Goal: Task Accomplishment & Management: Manage account settings

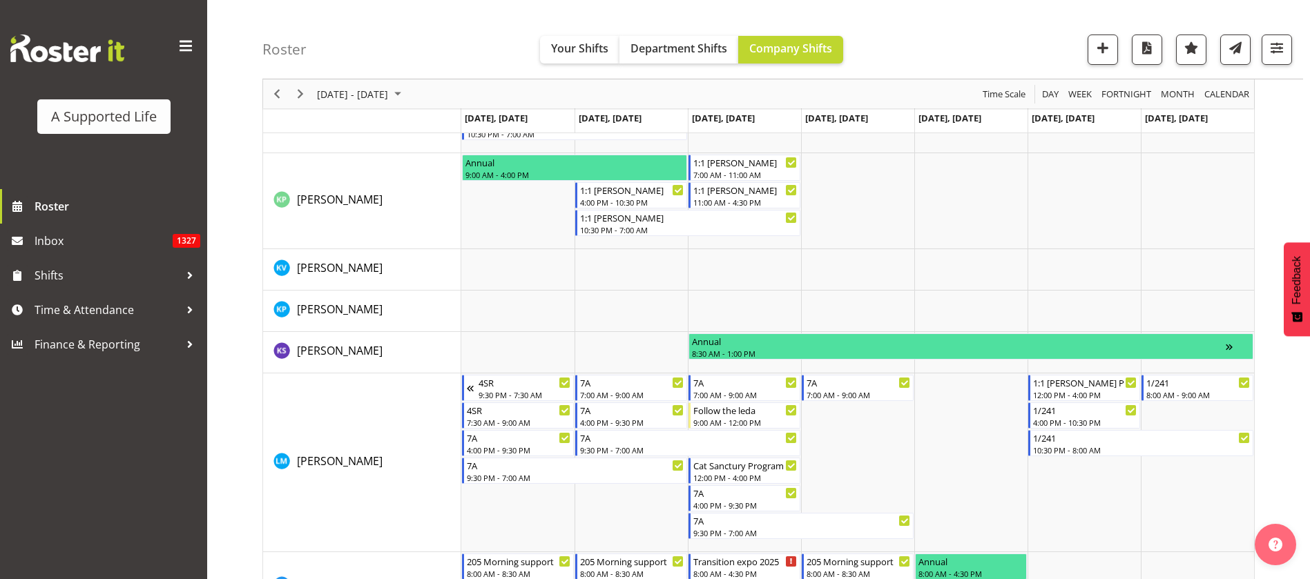
scroll to position [4568, 0]
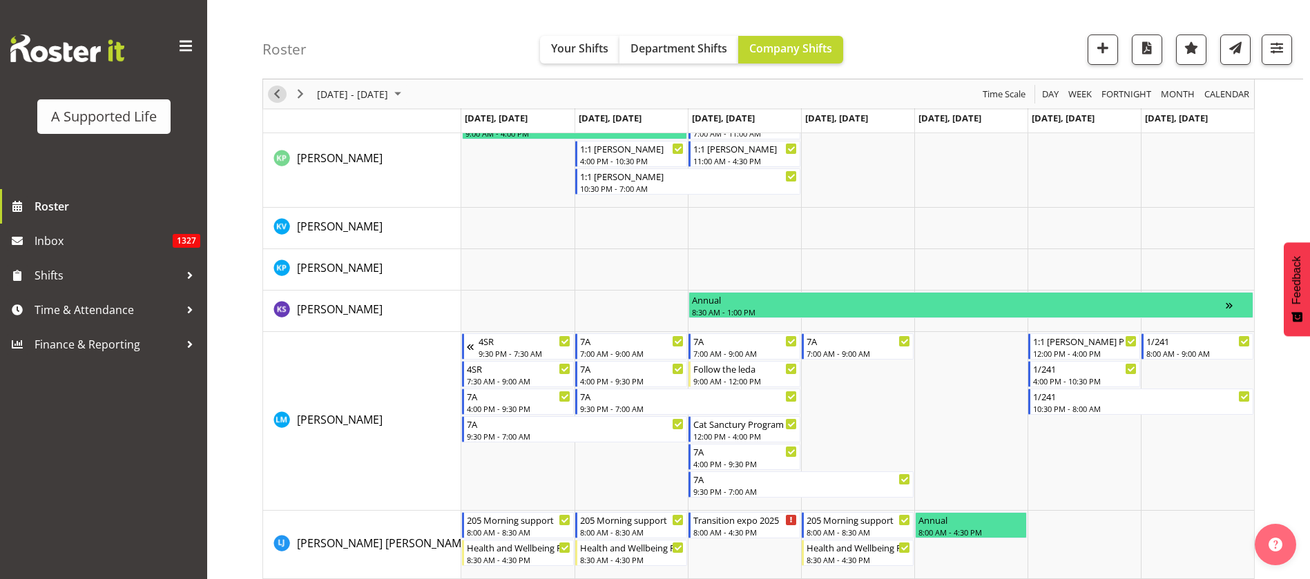
click at [284, 86] on div "Timeline Week of September 5, 2025" at bounding box center [276, 93] width 23 height 29
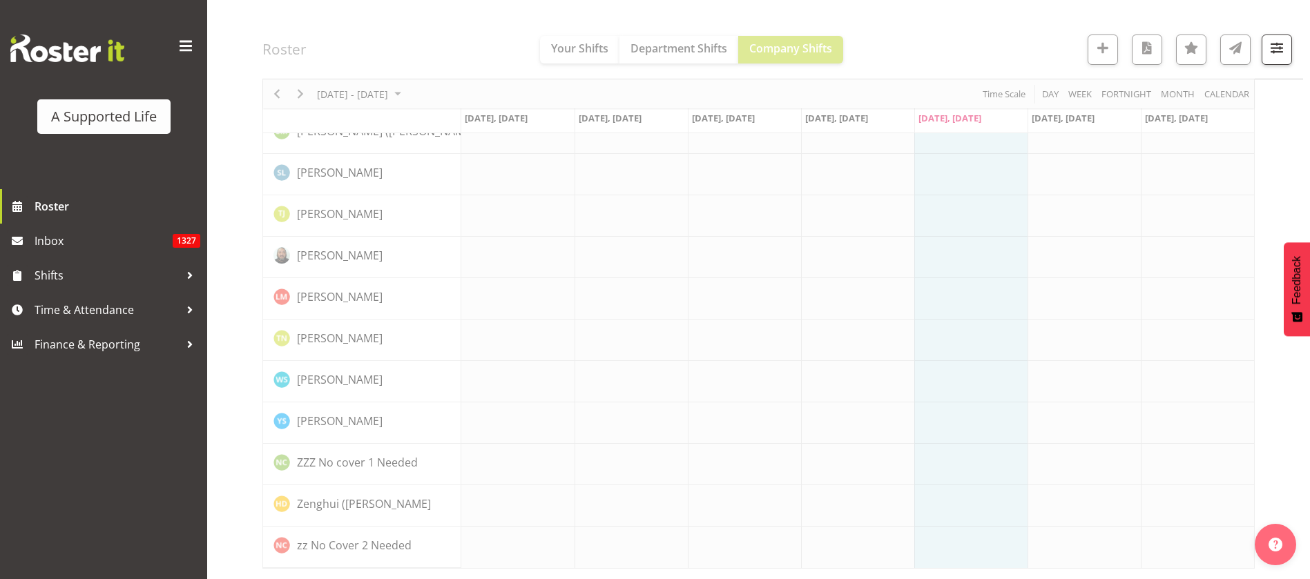
scroll to position [3854, 0]
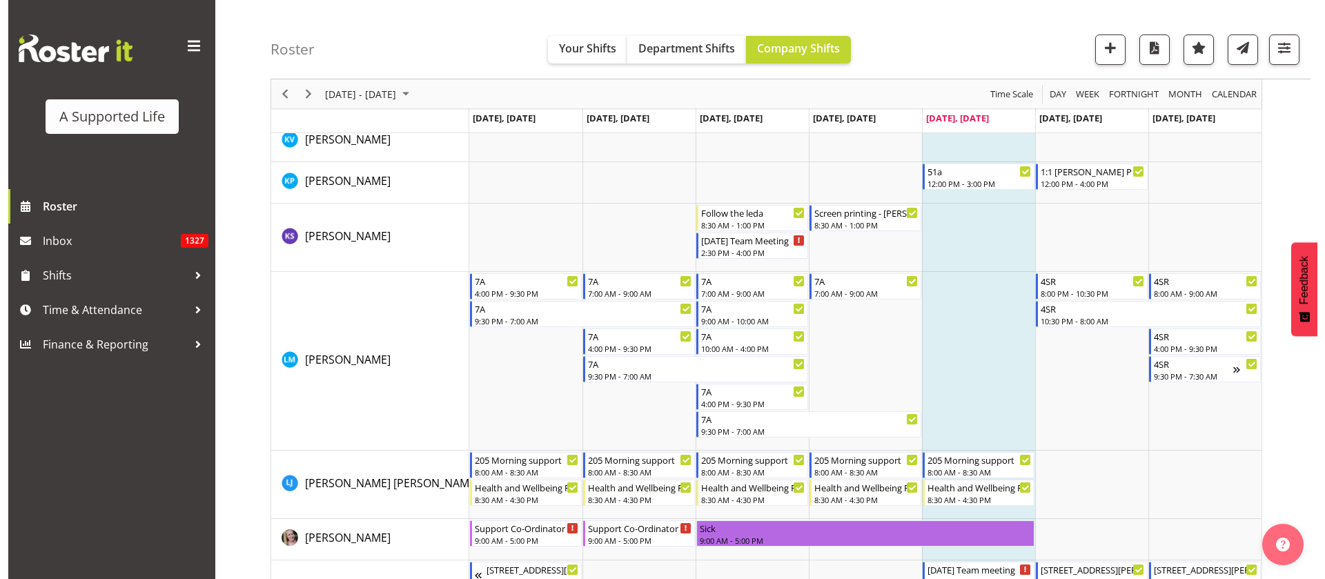
scroll to position [5270, 0]
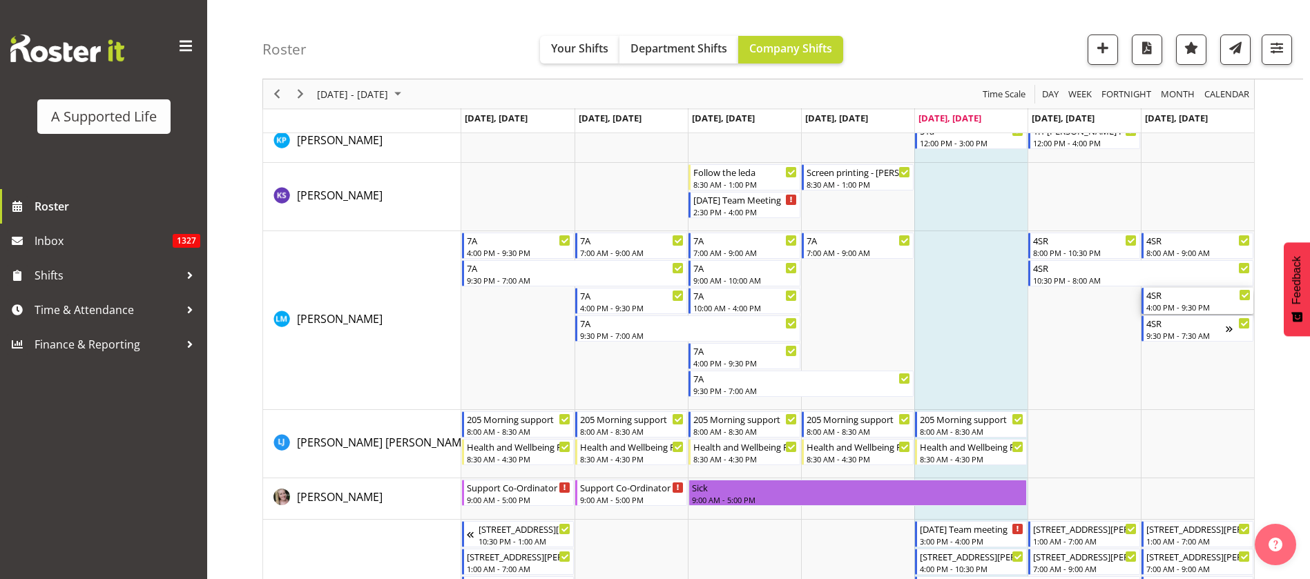
click at [1200, 300] on div "4SR" at bounding box center [1198, 295] width 104 height 14
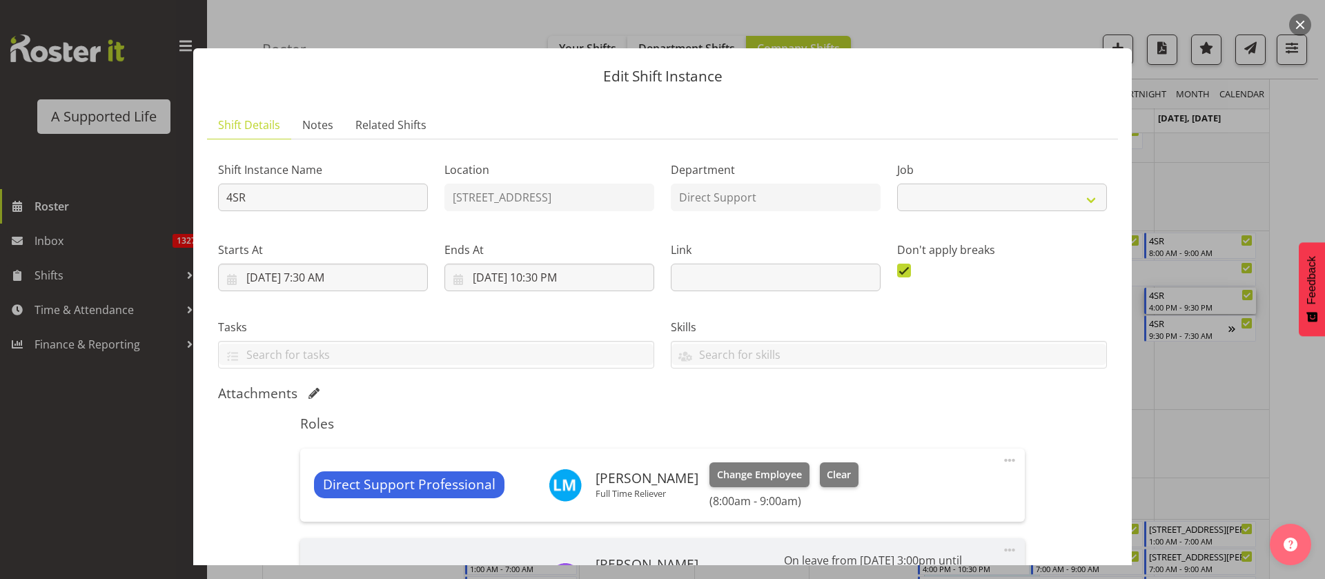
select select "4112"
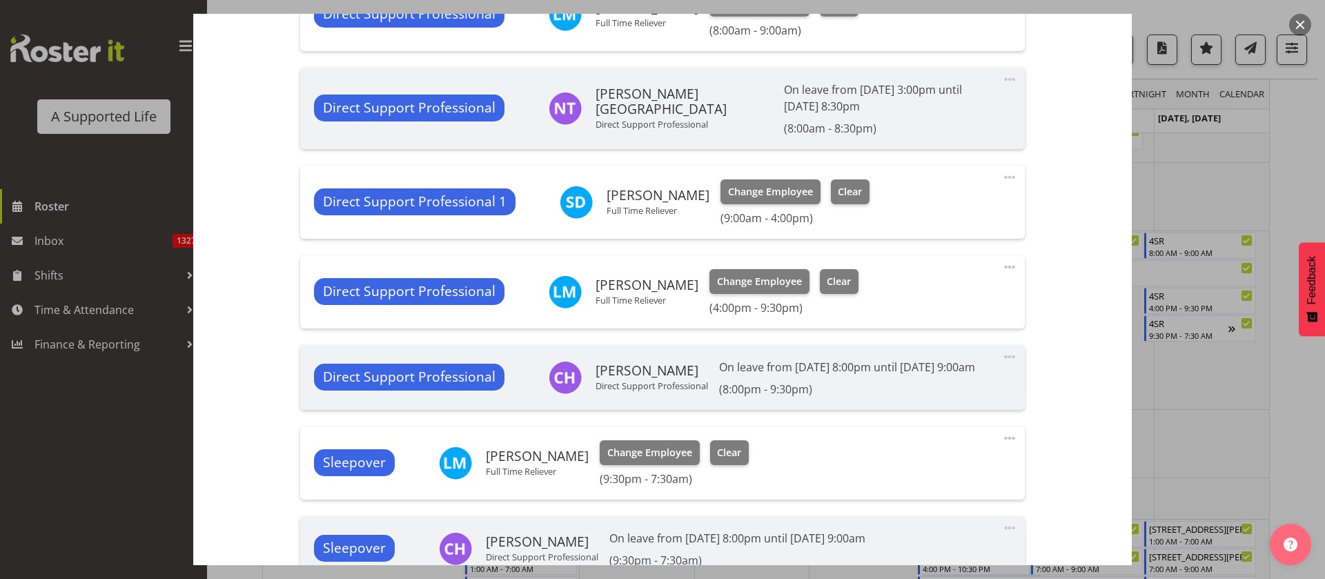
scroll to position [483, 0]
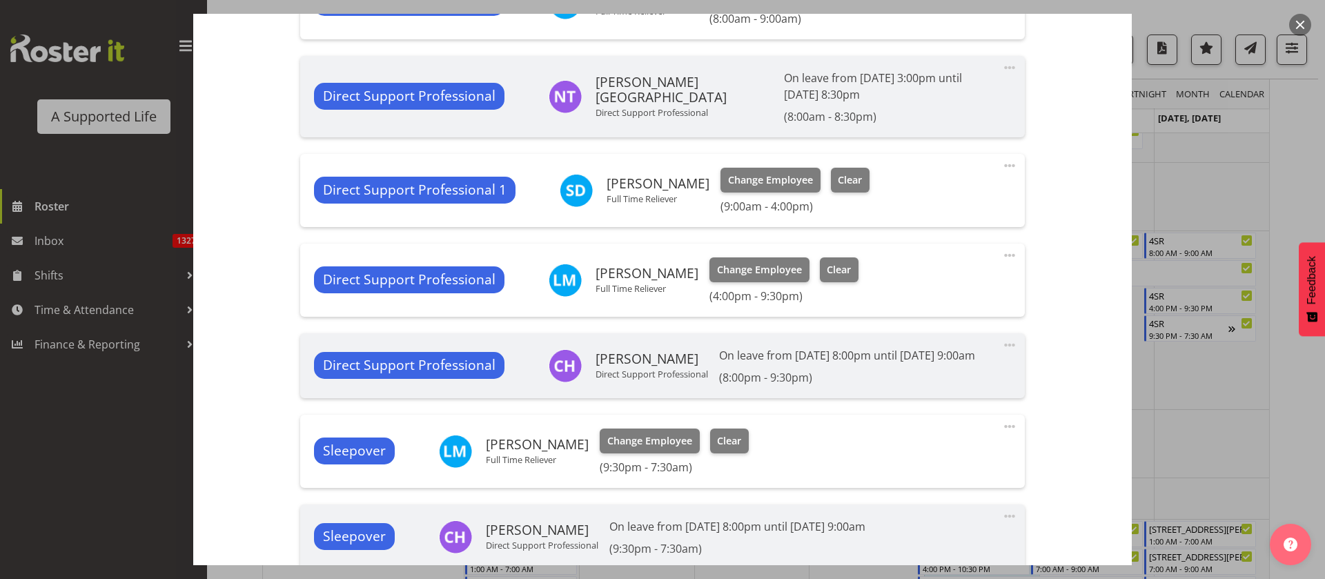
click at [1002, 253] on span at bounding box center [1010, 255] width 17 height 17
click at [907, 296] on link "Edit" at bounding box center [952, 288] width 133 height 25
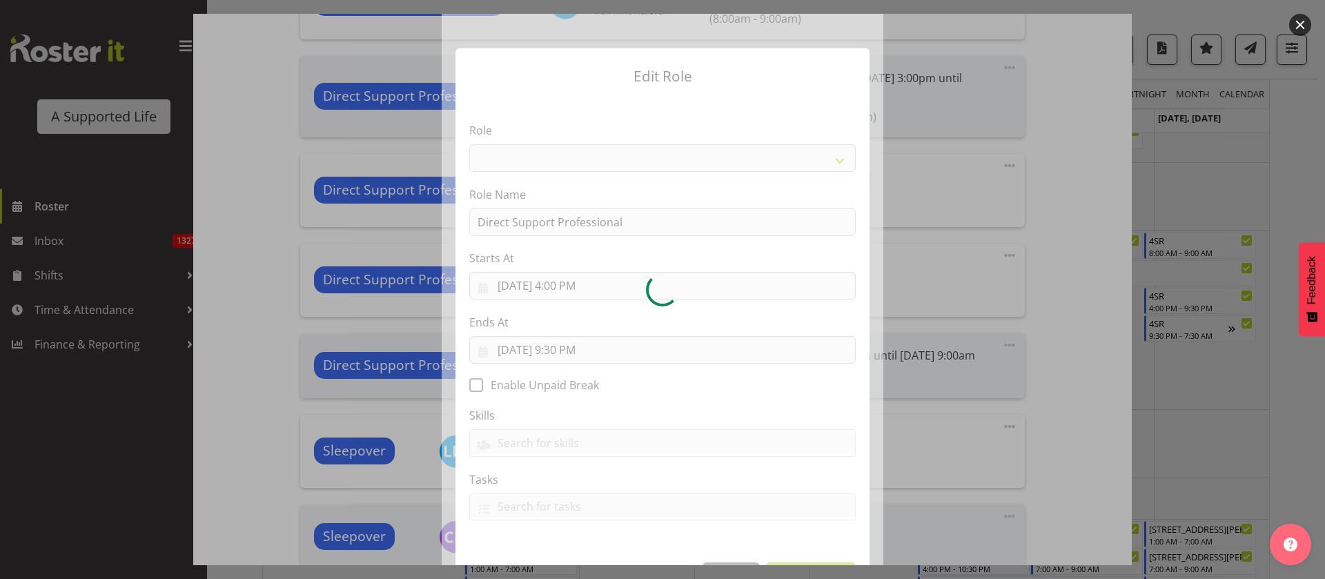
select select "519"
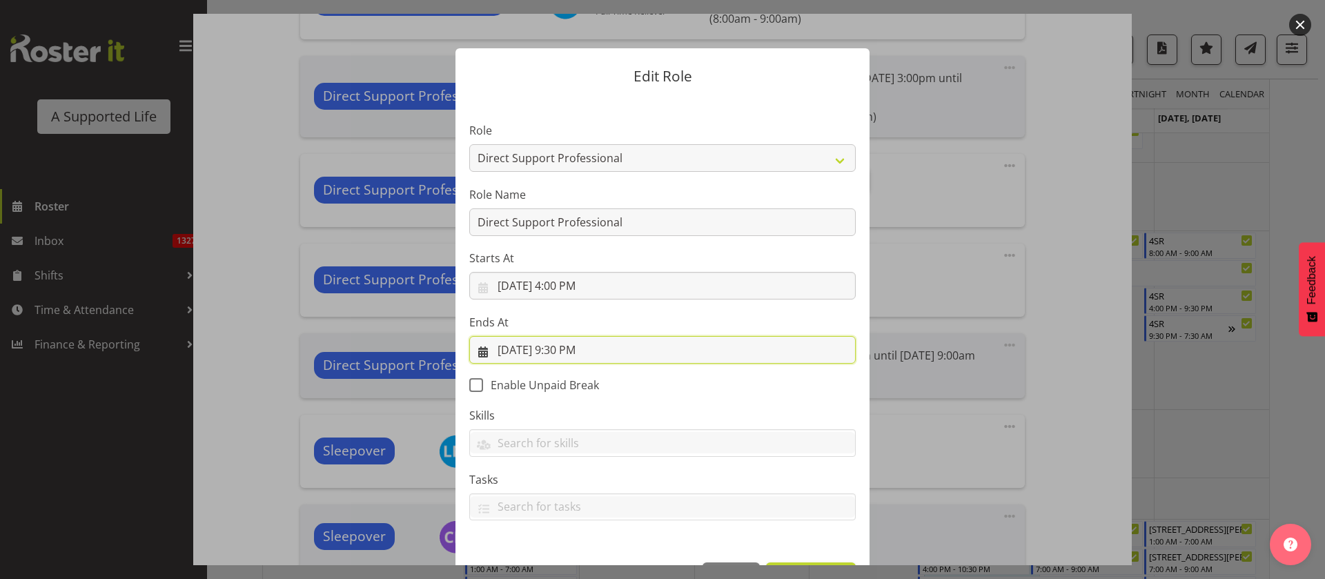
click at [572, 340] on input "[DATE] 9:30 PM" at bounding box center [662, 350] width 387 height 28
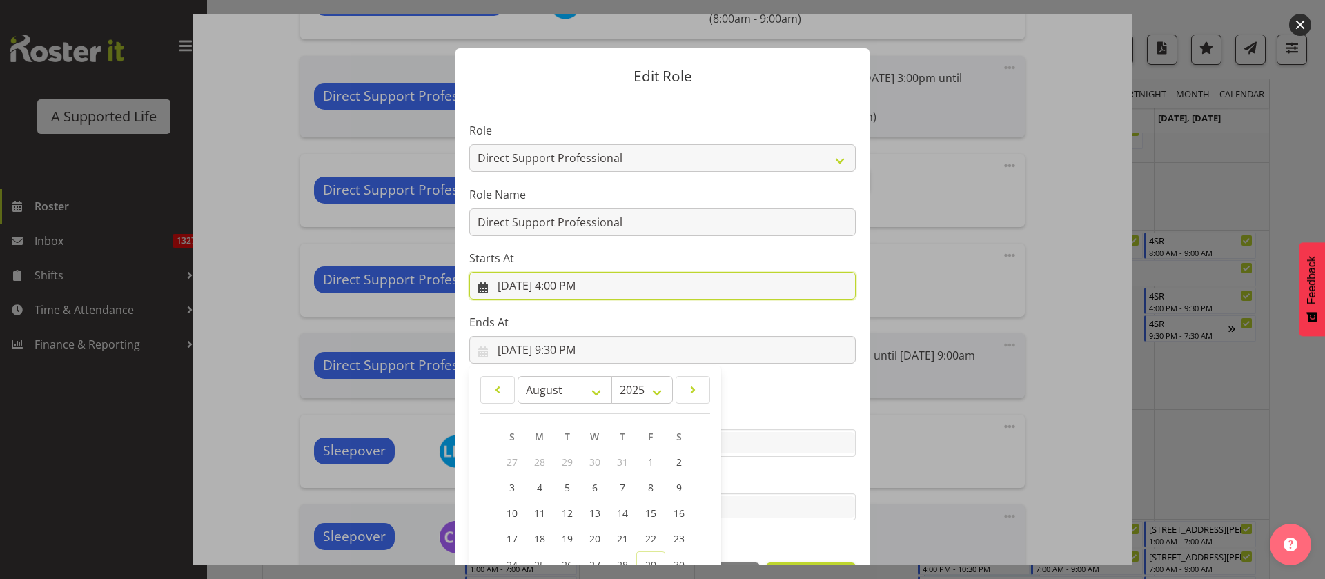
click at [562, 291] on input "[DATE] 4:00 PM" at bounding box center [662, 286] width 387 height 28
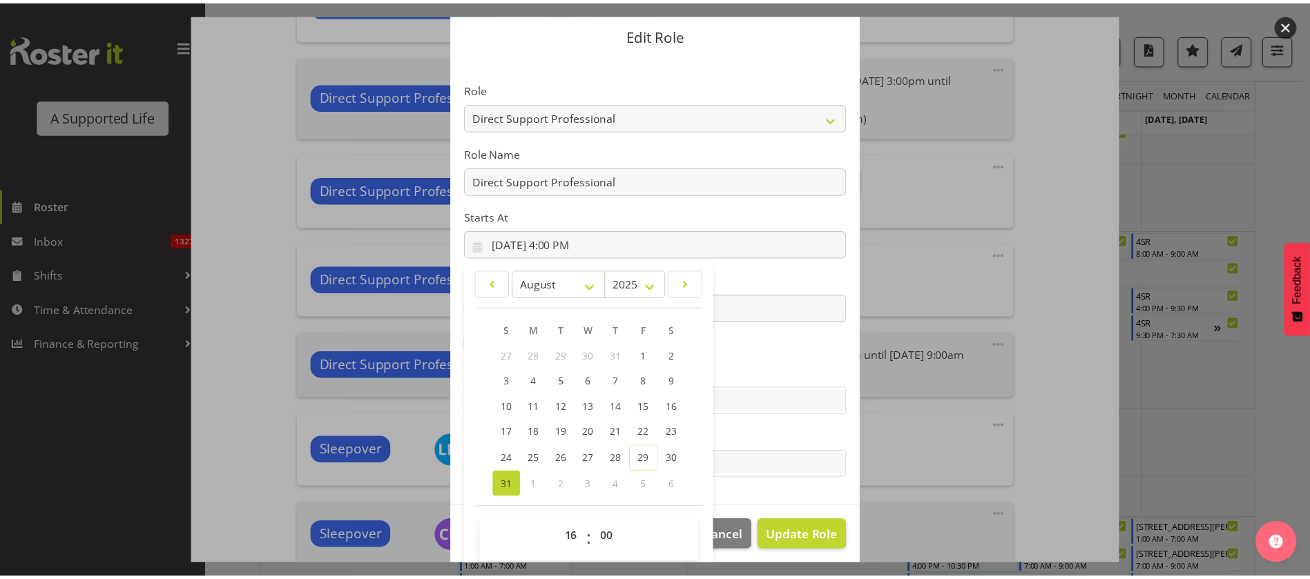
scroll to position [50, 0]
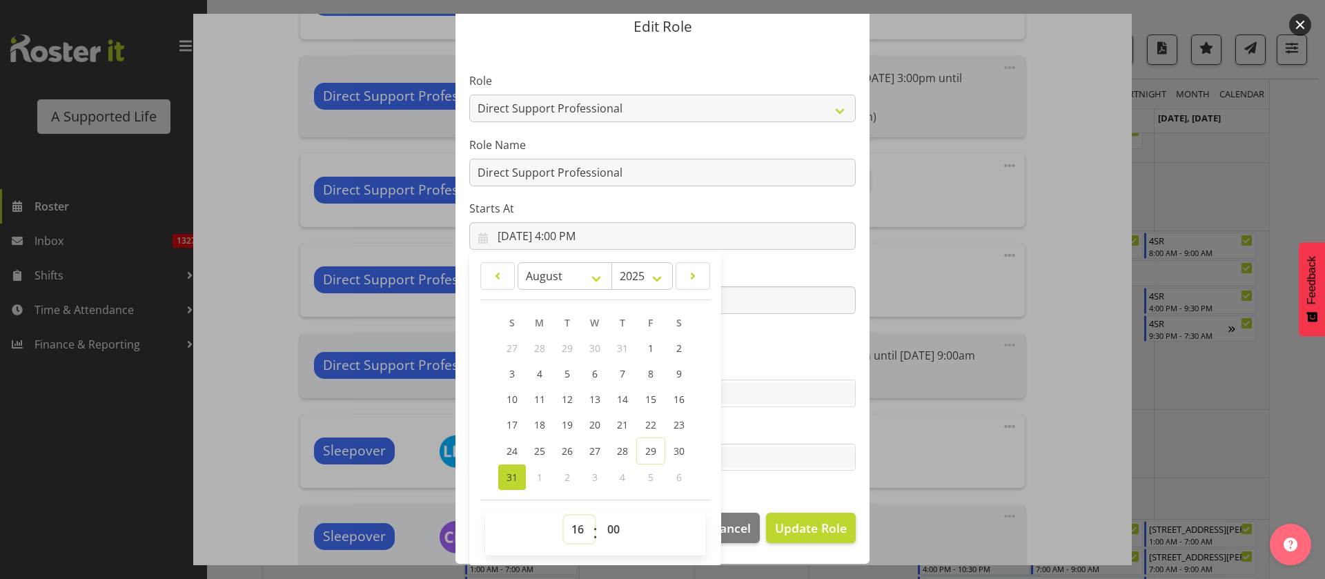
click at [568, 529] on select "00 01 02 03 04 05 06 07 08 09 10 11 12 13 14 15 16 17 18 19 20 21 22 23" at bounding box center [579, 530] width 31 height 28
select select "20"
click at [564, 516] on select "00 01 02 03 04 05 06 07 08 09 10 11 12 13 14 15 16 17 18 19 20 21 22 23" at bounding box center [579, 530] width 31 height 28
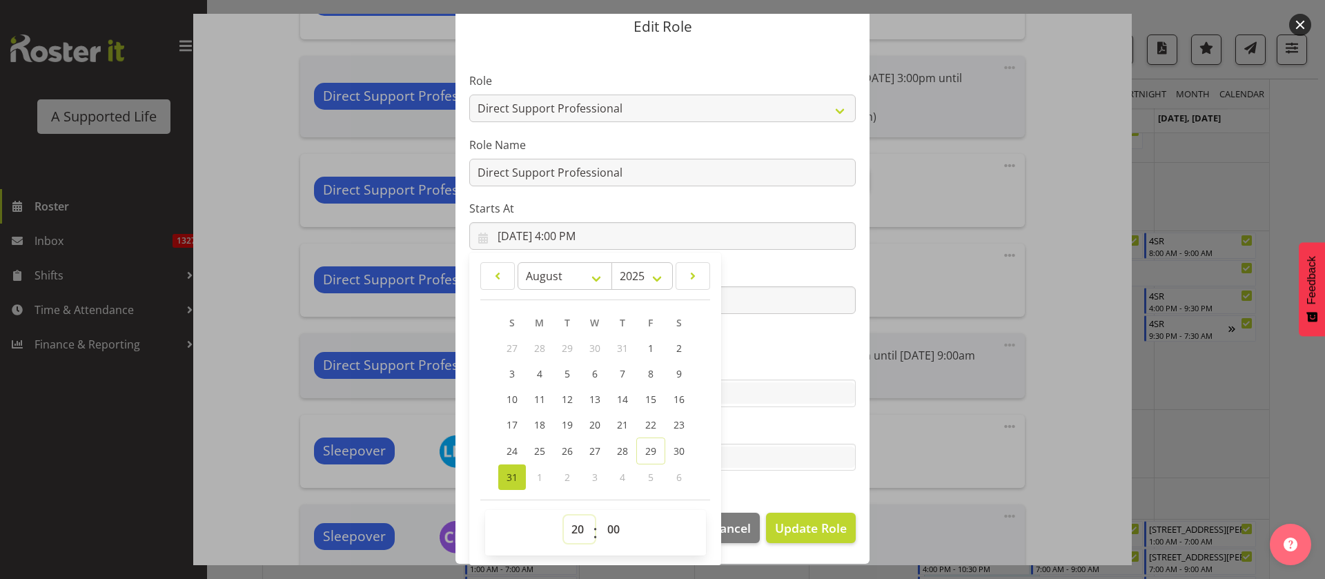
type input "[DATE] 8:00 PM"
click at [800, 531] on span "Update Role" at bounding box center [811, 528] width 72 height 18
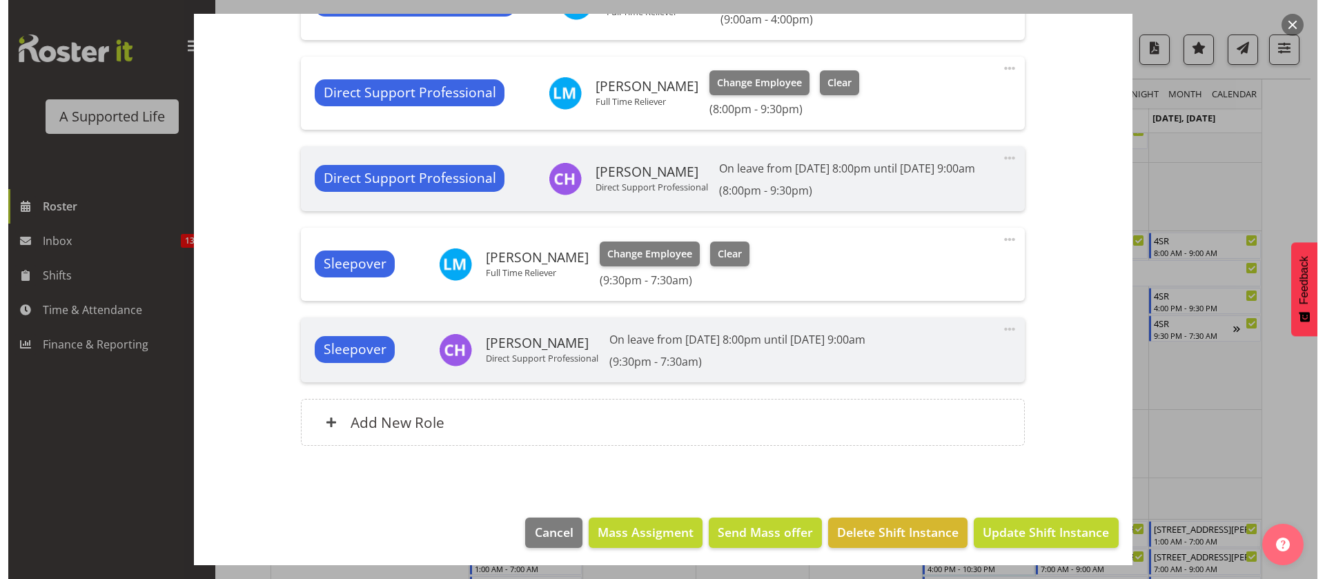
scroll to position [690, 0]
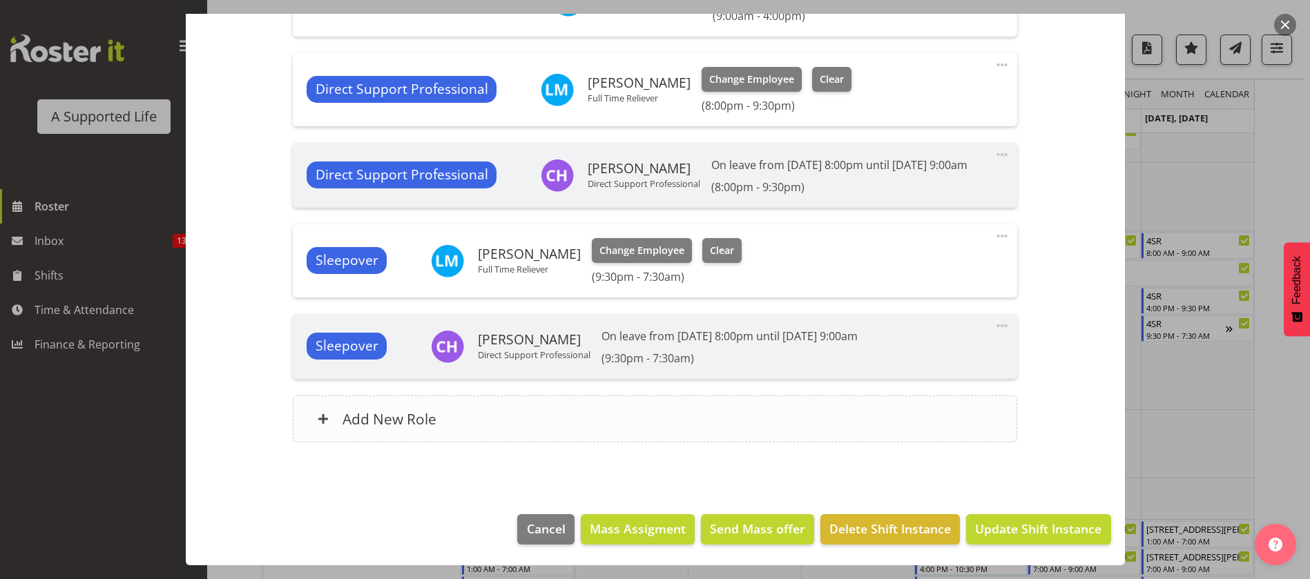
click at [663, 404] on div "Add New Role" at bounding box center [655, 419] width 724 height 47
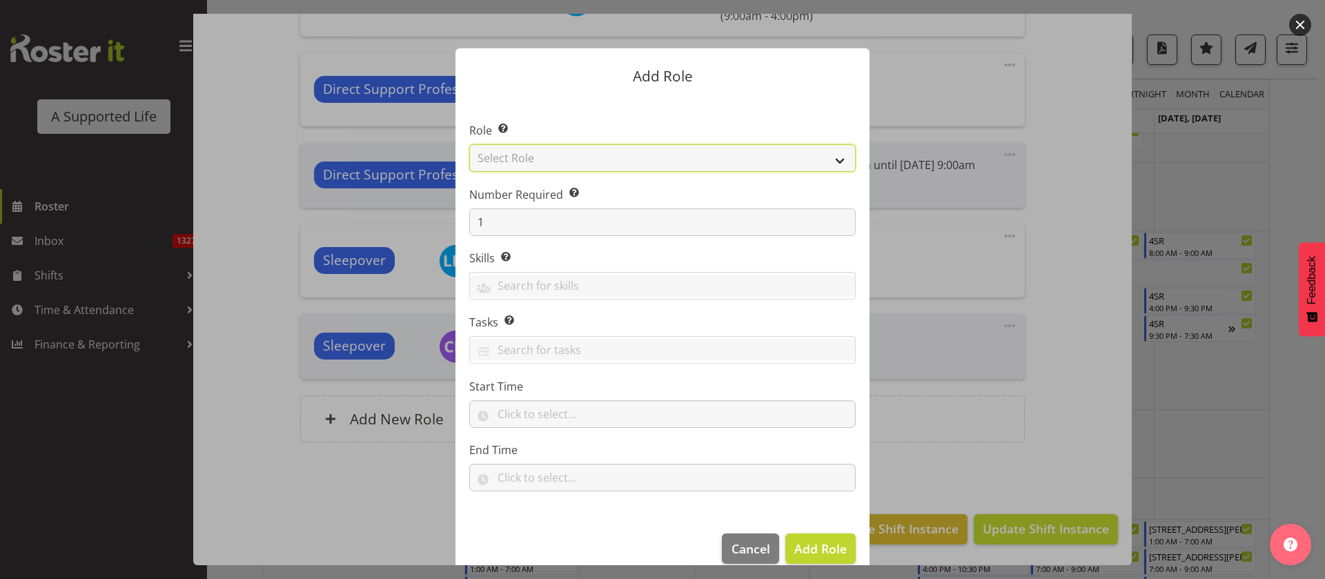
click at [570, 153] on select "Select Role Accounts and Payroll Admin Support Aspirations & Support Facilitato…" at bounding box center [662, 158] width 387 height 28
select select "519"
click at [469, 144] on select "Select Role Accounts and Payroll Admin Support Aspirations & Support Facilitato…" at bounding box center [662, 158] width 387 height 28
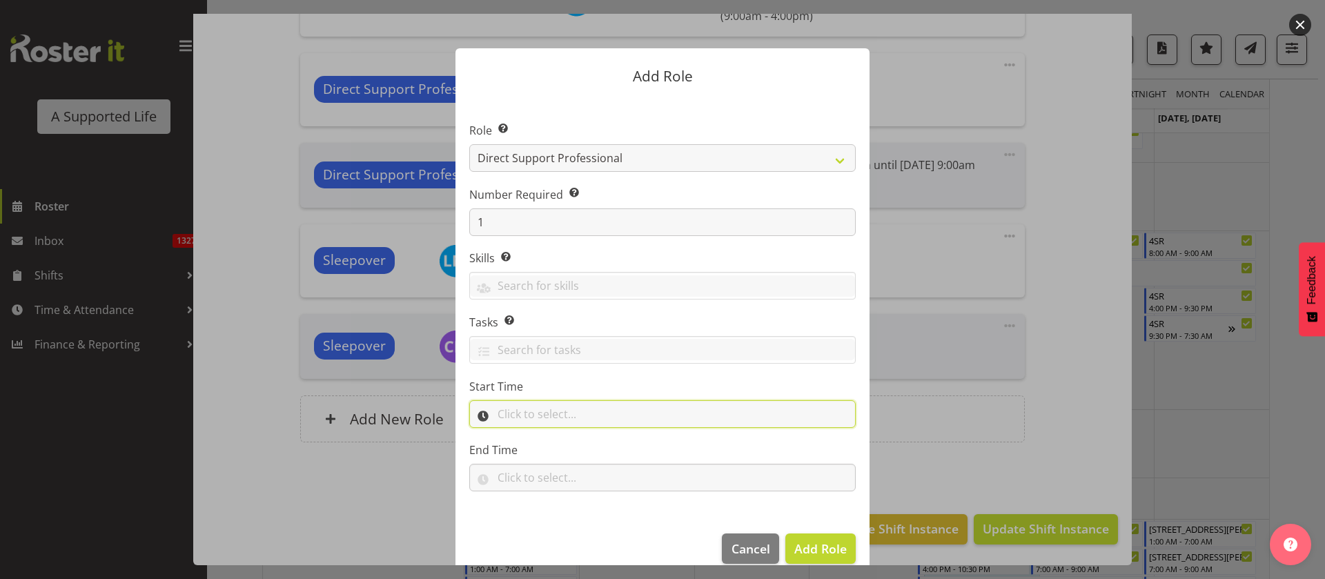
click at [541, 422] on input "text" at bounding box center [662, 414] width 387 height 28
click at [548, 455] on select "00 00 01 02 03 04 05 06 07 08 09 10 11 12 13 14 15 16 17 18 19 20 21 22 23" at bounding box center [563, 450] width 31 height 28
select select "16"
click at [548, 436] on select "00 00 01 02 03 04 05 06 07 08 09 10 11 12 13 14 15 16 17 18 19 20 21 22 23" at bounding box center [563, 450] width 31 height 28
click at [585, 440] on select "00 00 01 02 03 04 05 06 07 08 09 10 11 12 13 14 15 16 17 18 19 20 21 22 23 24 2…" at bounding box center [599, 450] width 31 height 28
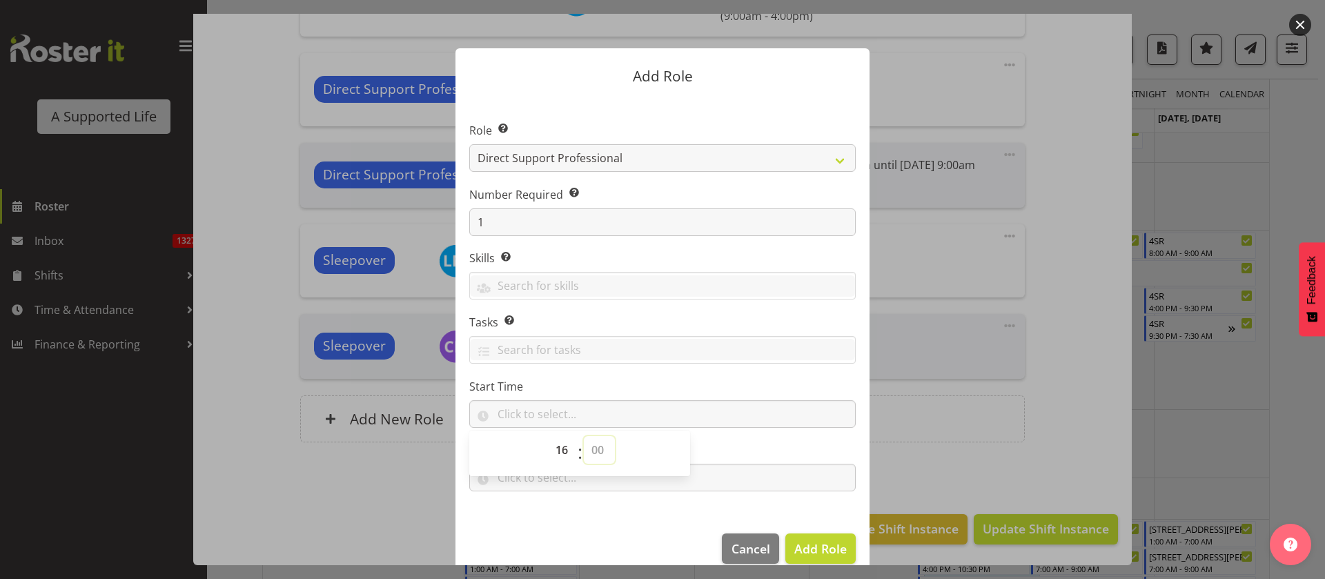
select select "0"
click at [584, 436] on select "00 00 01 02 03 04 05 06 07 08 09 10 11 12 13 14 15 16 17 18 19 20 21 22 23 24 2…" at bounding box center [599, 450] width 31 height 28
type input "16:00"
click at [712, 484] on input "text" at bounding box center [662, 478] width 387 height 28
click at [559, 510] on select "00 00 01 02 03 04 05 06 07 08 09 10 11 12 13 14 15 16 17 18 19 20 21 22 23" at bounding box center [563, 514] width 31 height 28
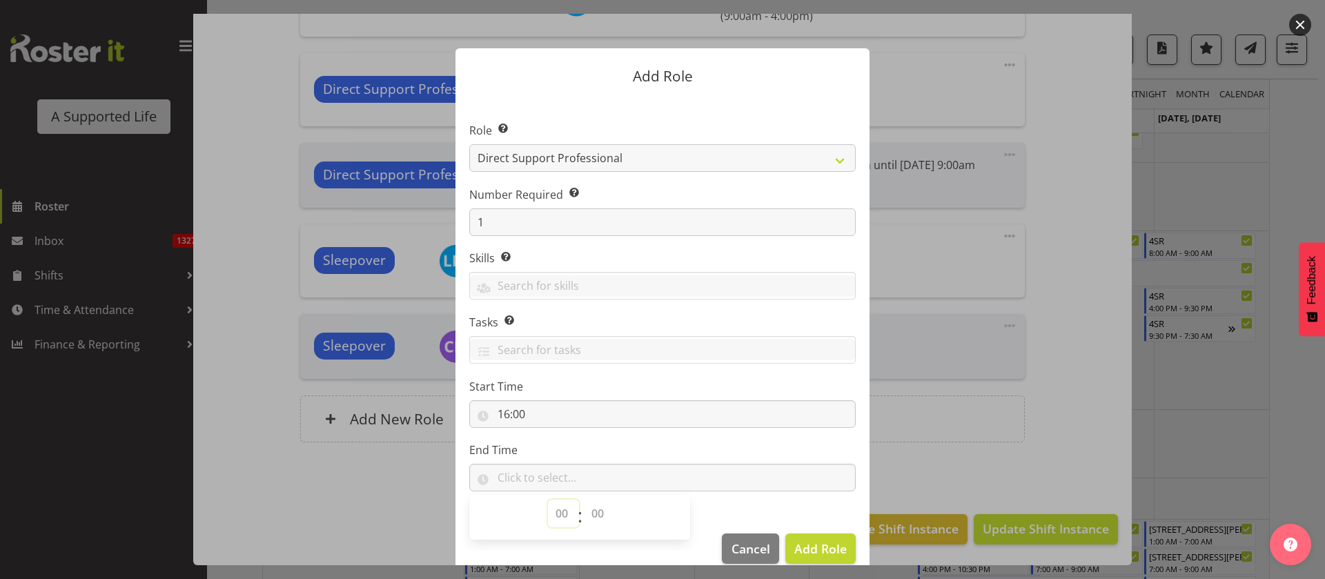
select select "20"
click at [548, 500] on select "00 00 01 02 03 04 05 06 07 08 09 10 11 12 13 14 15 16 17 18 19 20 21 22 23" at bounding box center [563, 514] width 31 height 28
click at [587, 514] on select "00 00 01 02 03 04 05 06 07 08 09 10 11 12 13 14 15 16 17 18 19 20 21 22 23 24 2…" at bounding box center [599, 514] width 31 height 28
select select "0"
click at [584, 500] on select "00 00 01 02 03 04 05 06 07 08 09 10 11 12 13 14 15 16 17 18 19 20 21 22 23 24 2…" at bounding box center [599, 514] width 31 height 28
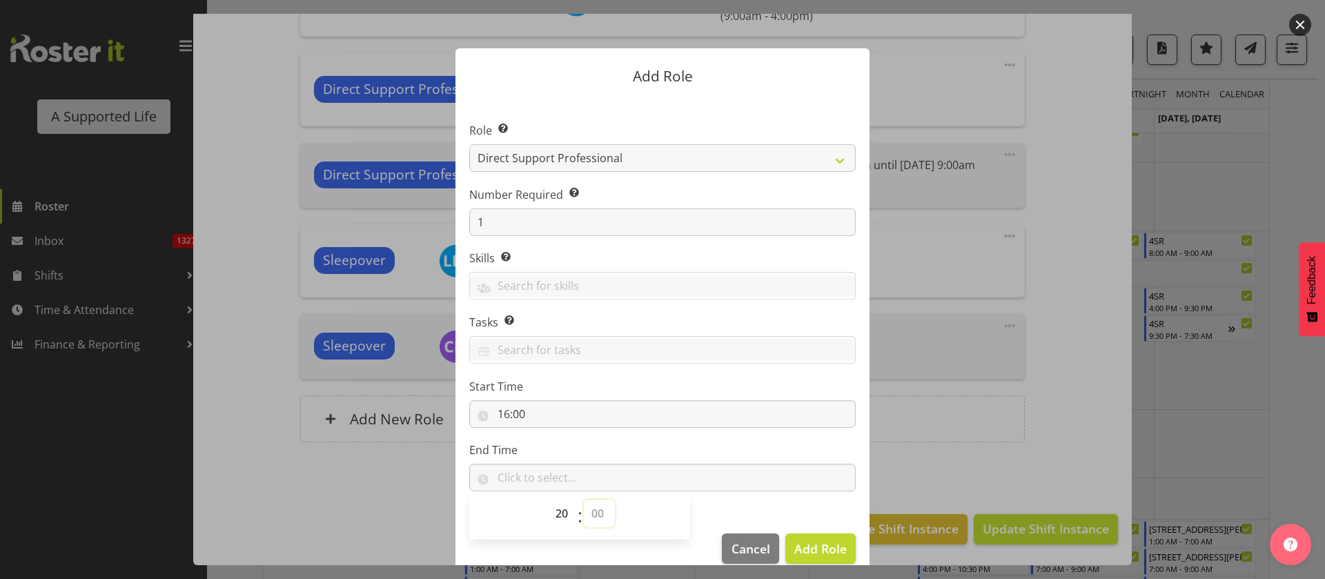
type input "20:00"
click at [812, 543] on span "Add Role" at bounding box center [821, 549] width 52 height 17
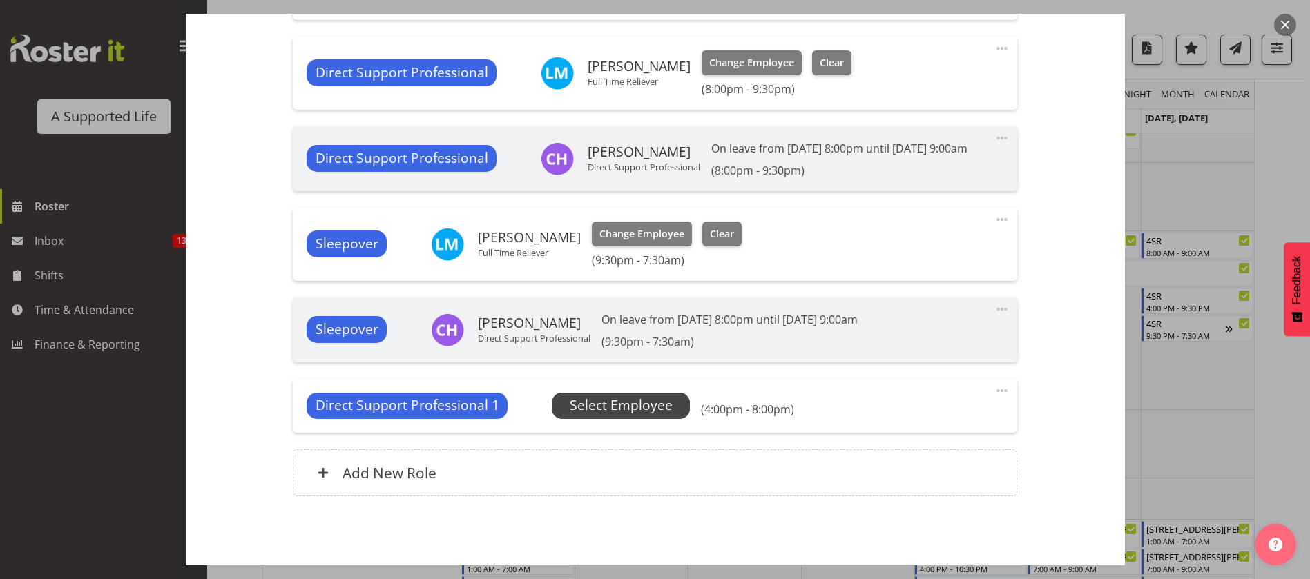
click at [633, 419] on span "Select Employee" at bounding box center [621, 406] width 138 height 26
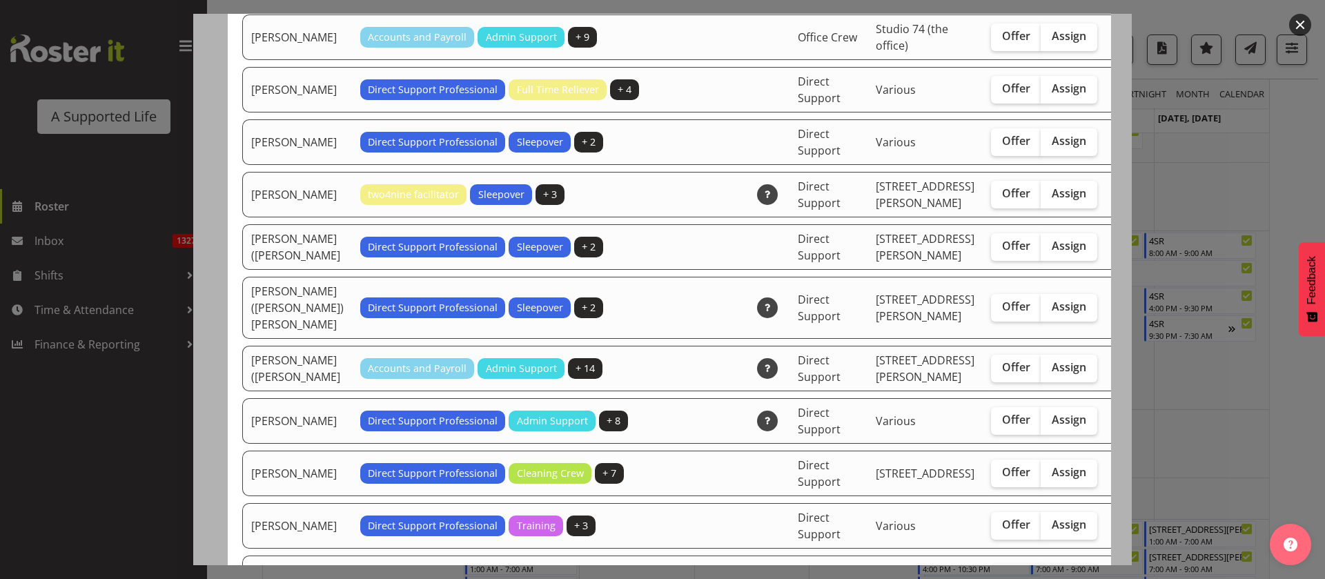
scroll to position [4142, 0]
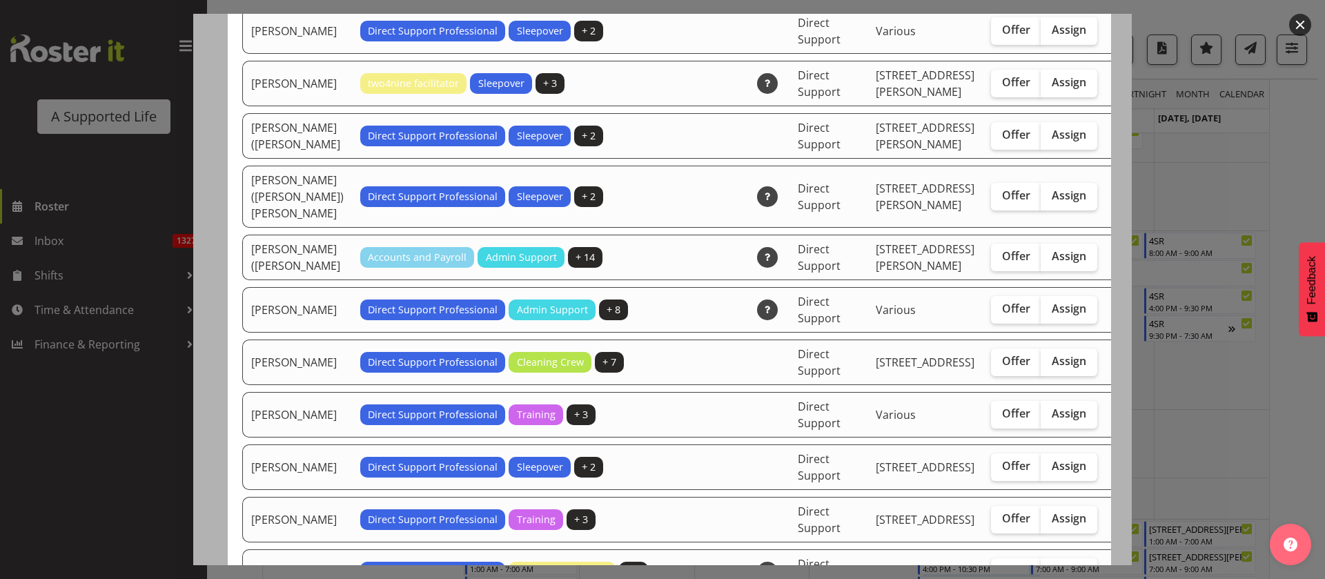
checkbox input "true"
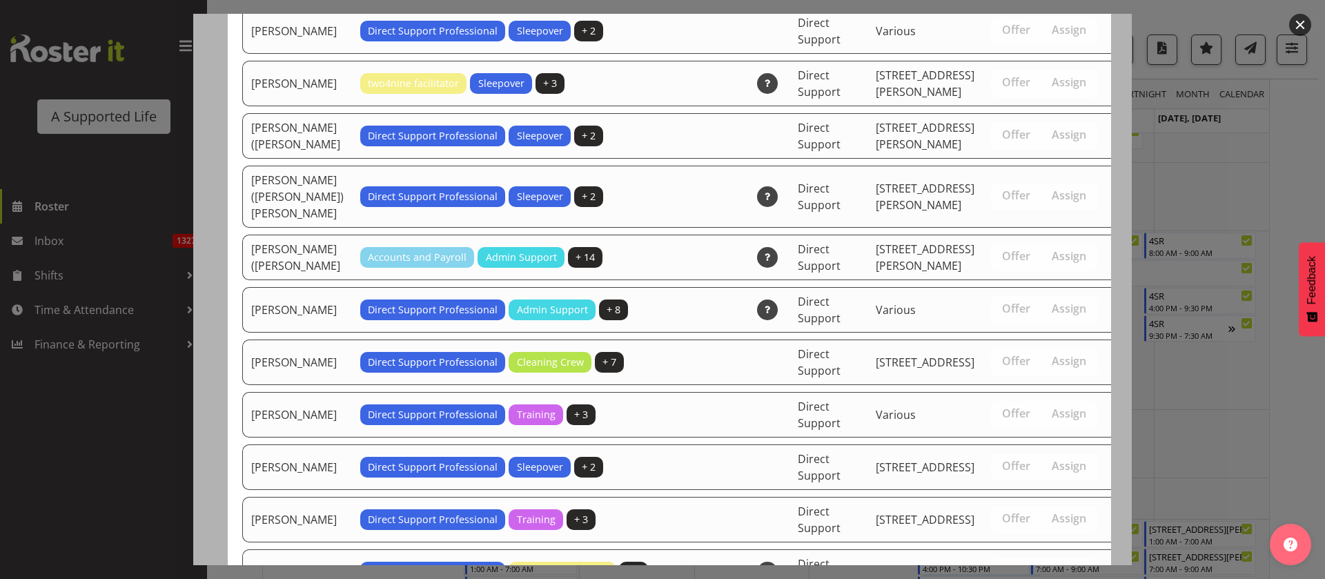
scroll to position [4674, 0]
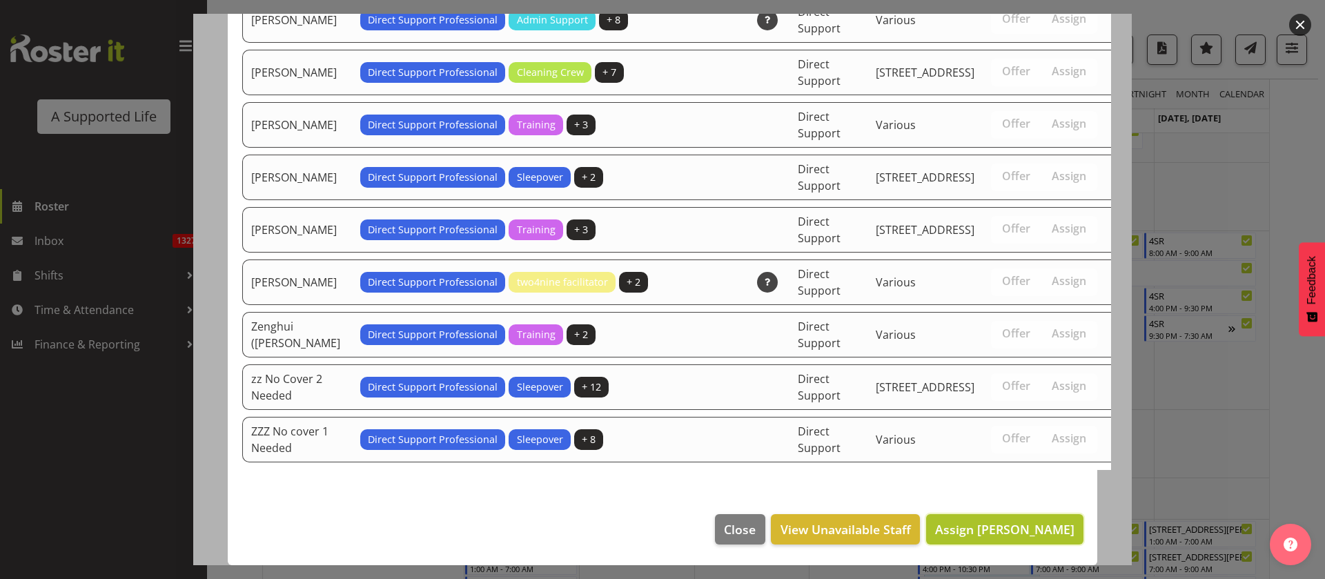
click at [1044, 527] on span "Assign [PERSON_NAME]" at bounding box center [1004, 529] width 139 height 17
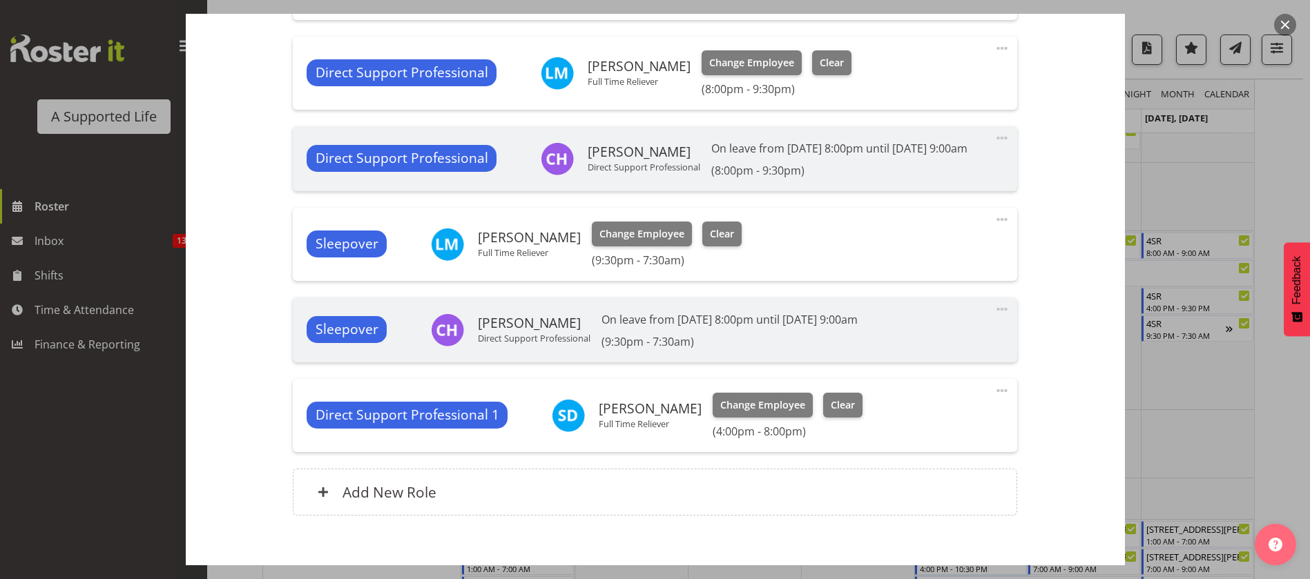
click at [993, 399] on span at bounding box center [1001, 390] width 17 height 17
click at [919, 436] on link "Edit" at bounding box center [943, 423] width 133 height 25
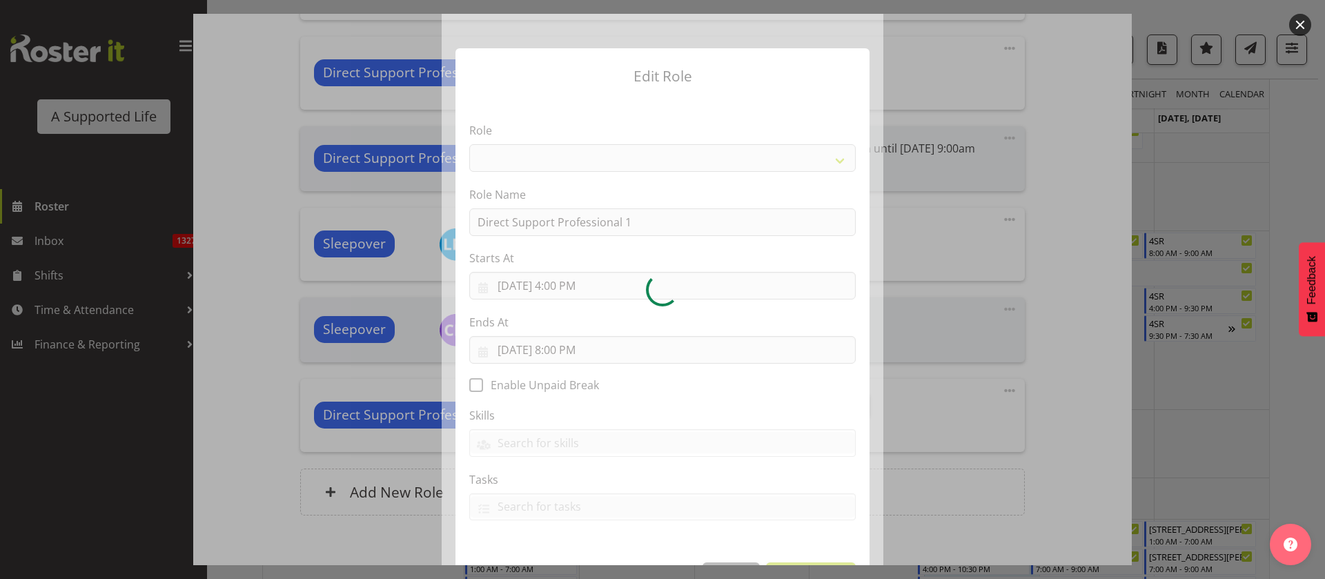
select select "519"
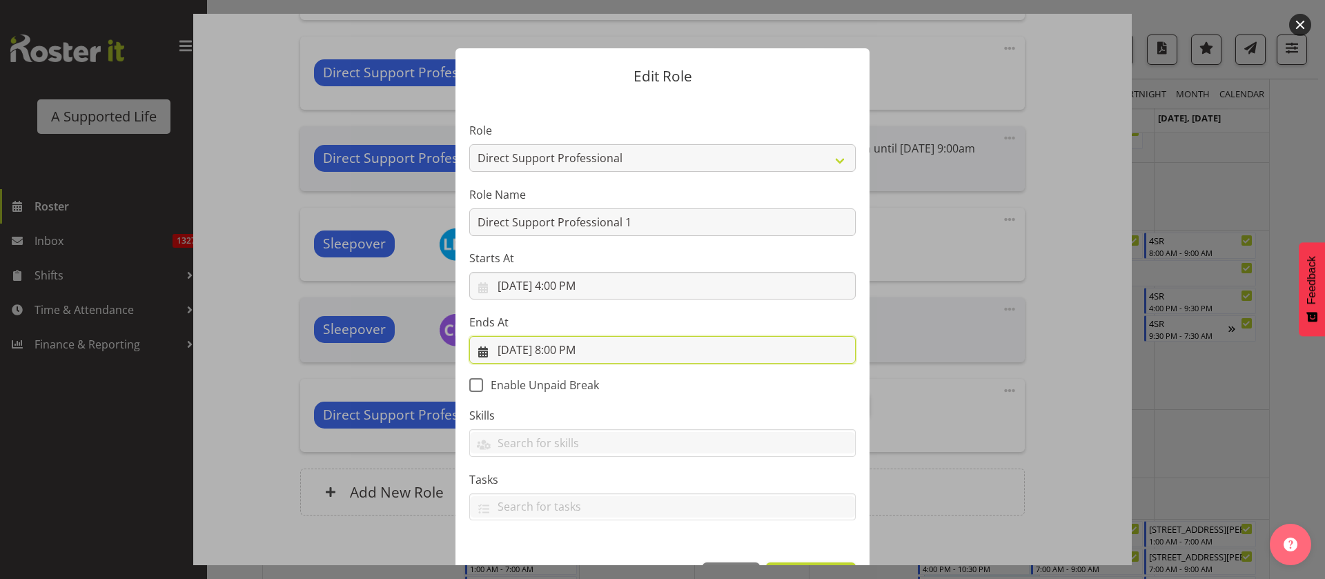
click at [581, 351] on input "[DATE] 8:00 PM" at bounding box center [662, 350] width 387 height 28
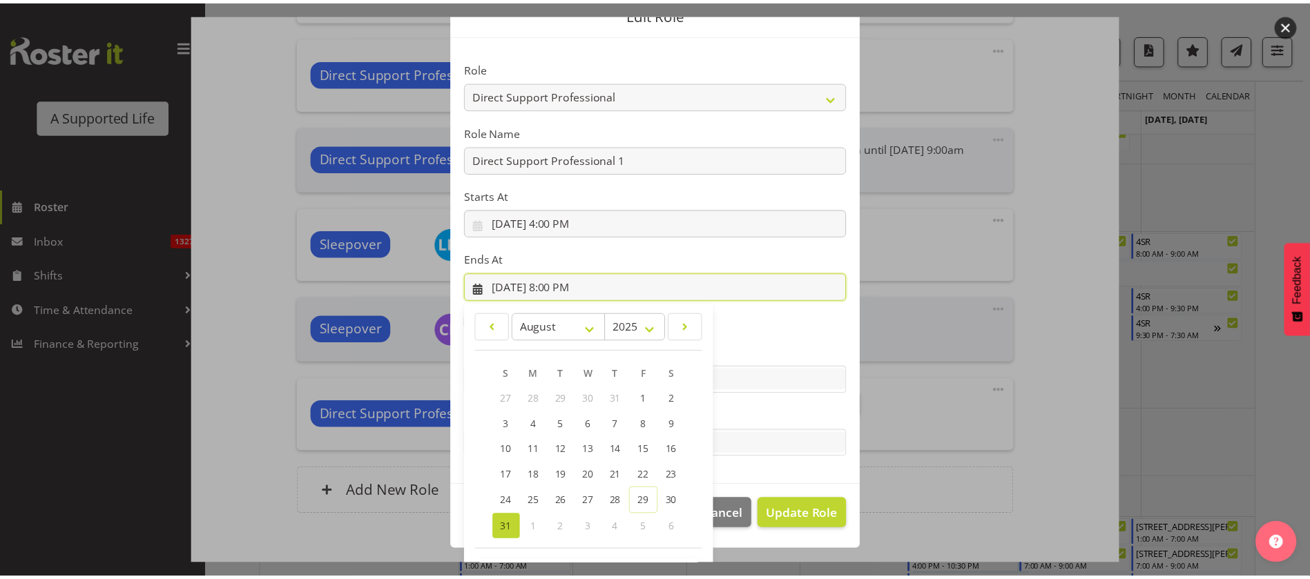
scroll to position [114, 0]
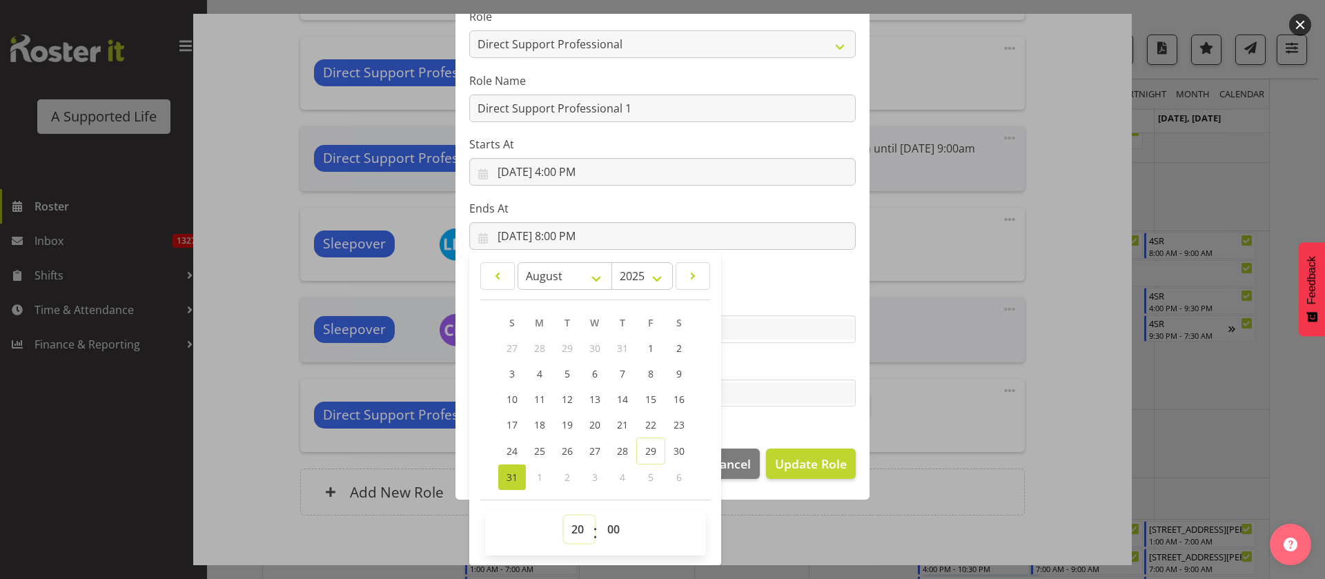
click at [571, 525] on select "00 01 02 03 04 05 06 07 08 09 10 11 12 13 14 15 16 17 18 19 20 21 22 23" at bounding box center [579, 530] width 31 height 28
click at [604, 533] on select "00 01 02 03 04 05 06 07 08 09 10 11 12 13 14 15 16 17 18 19 20 21 22 23 24 25 2…" at bounding box center [615, 530] width 31 height 28
select select "30"
click at [600, 516] on select "00 01 02 03 04 05 06 07 08 09 10 11 12 13 14 15 16 17 18 19 20 21 22 23 24 25 2…" at bounding box center [615, 530] width 31 height 28
type input "[DATE] 8:30 PM"
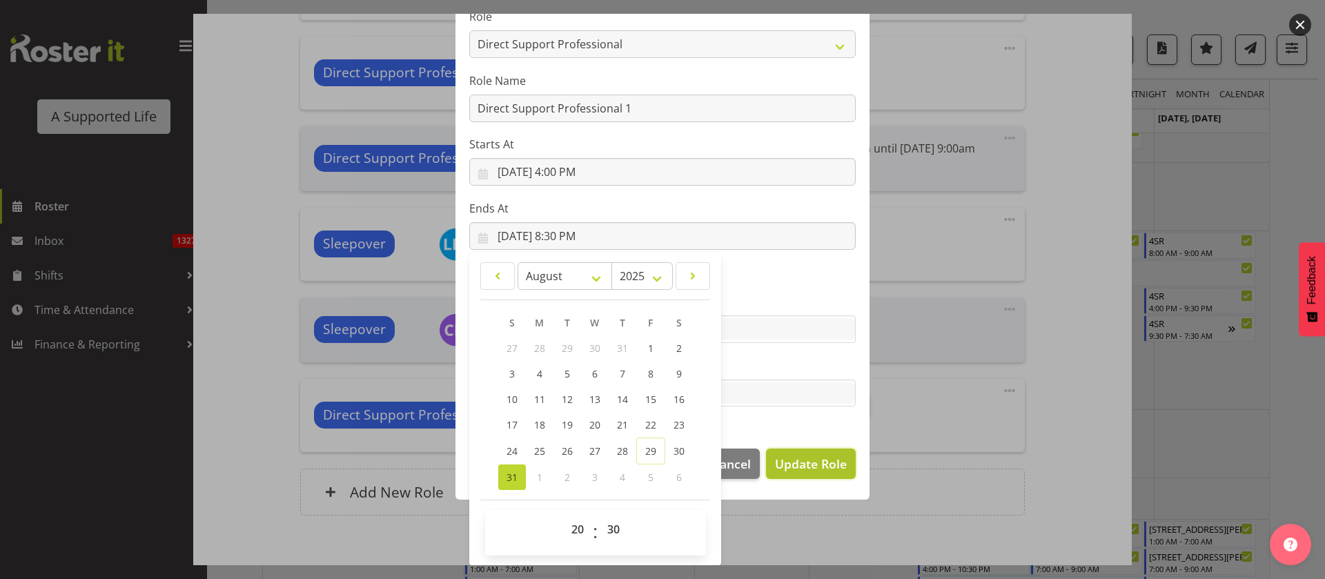
click at [824, 457] on span "Update Role" at bounding box center [811, 464] width 72 height 18
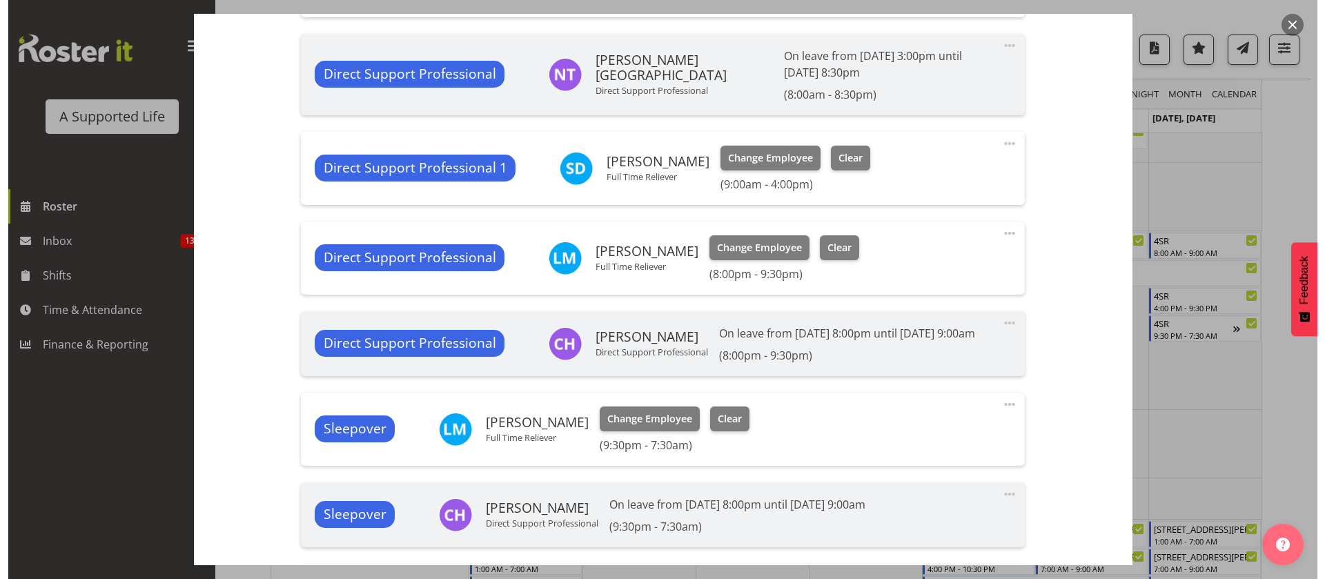
scroll to position [365, 0]
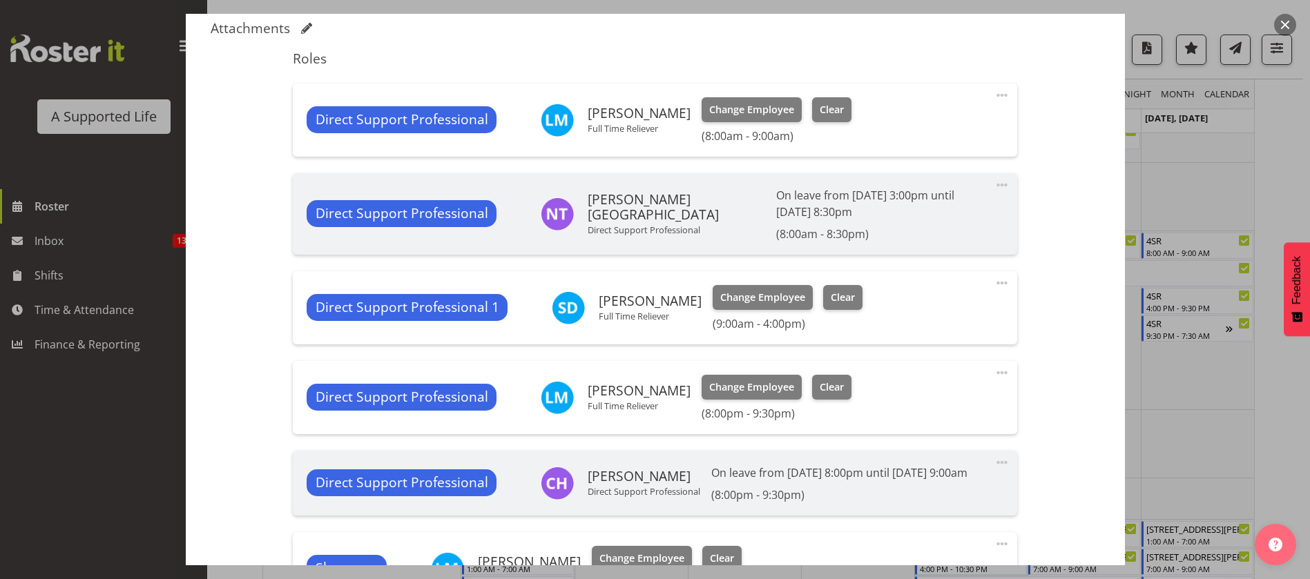
click at [993, 370] on span at bounding box center [1001, 372] width 17 height 17
click at [932, 396] on link "Edit" at bounding box center [943, 405] width 133 height 25
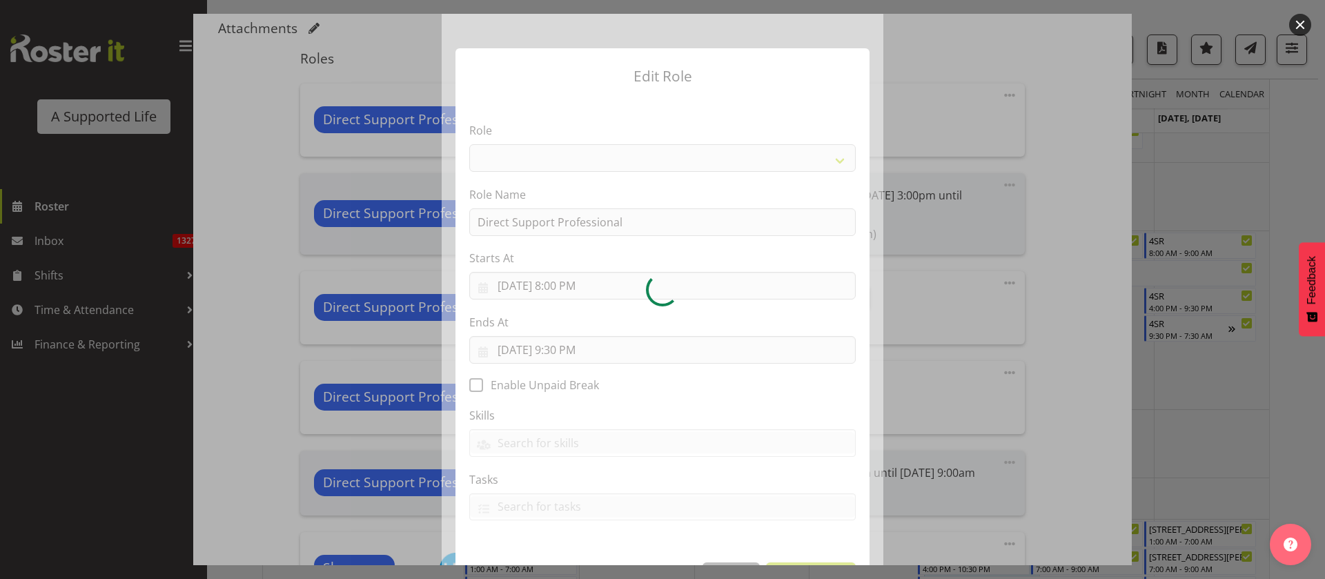
select select "519"
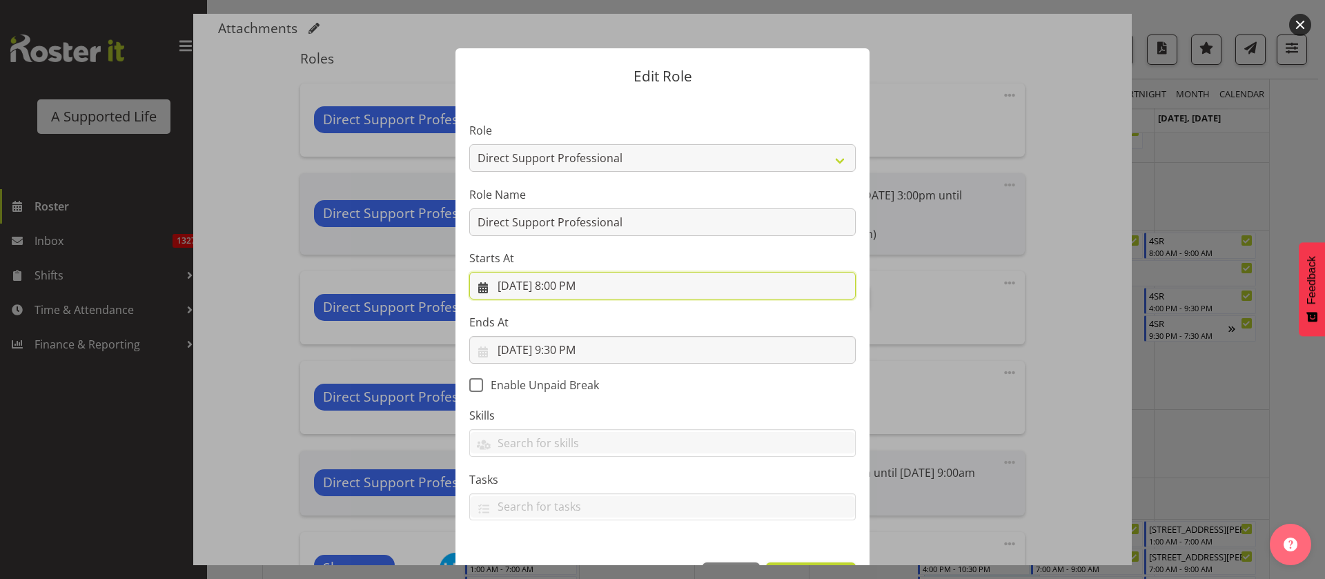
click at [587, 293] on input "[DATE] 8:00 PM" at bounding box center [662, 286] width 387 height 28
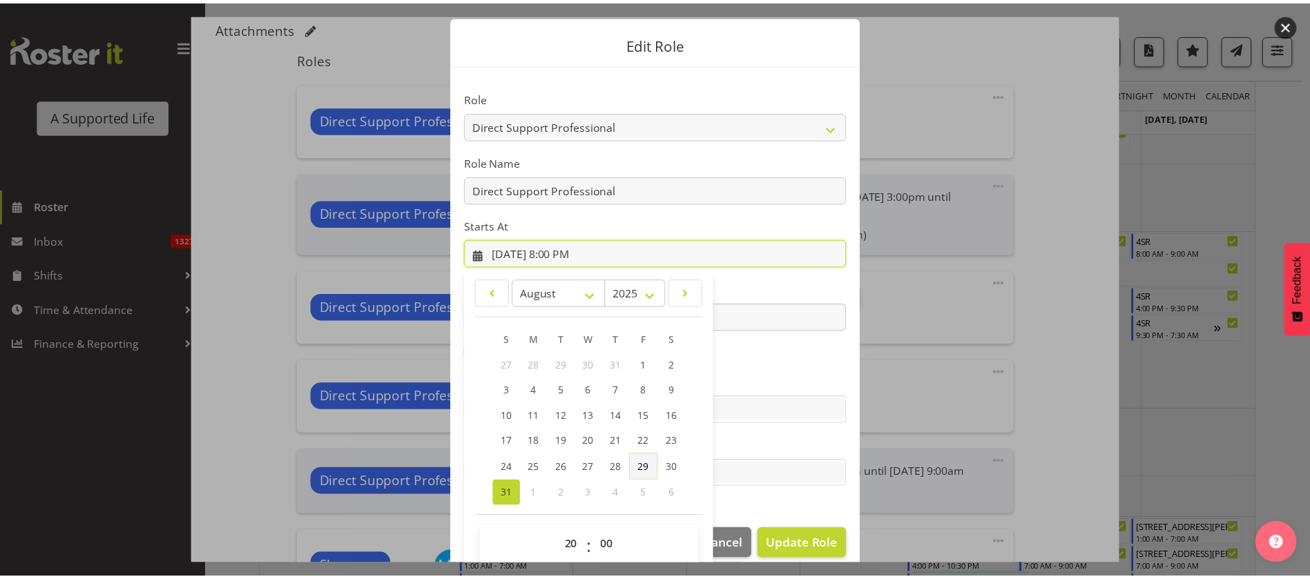
scroll to position [50, 0]
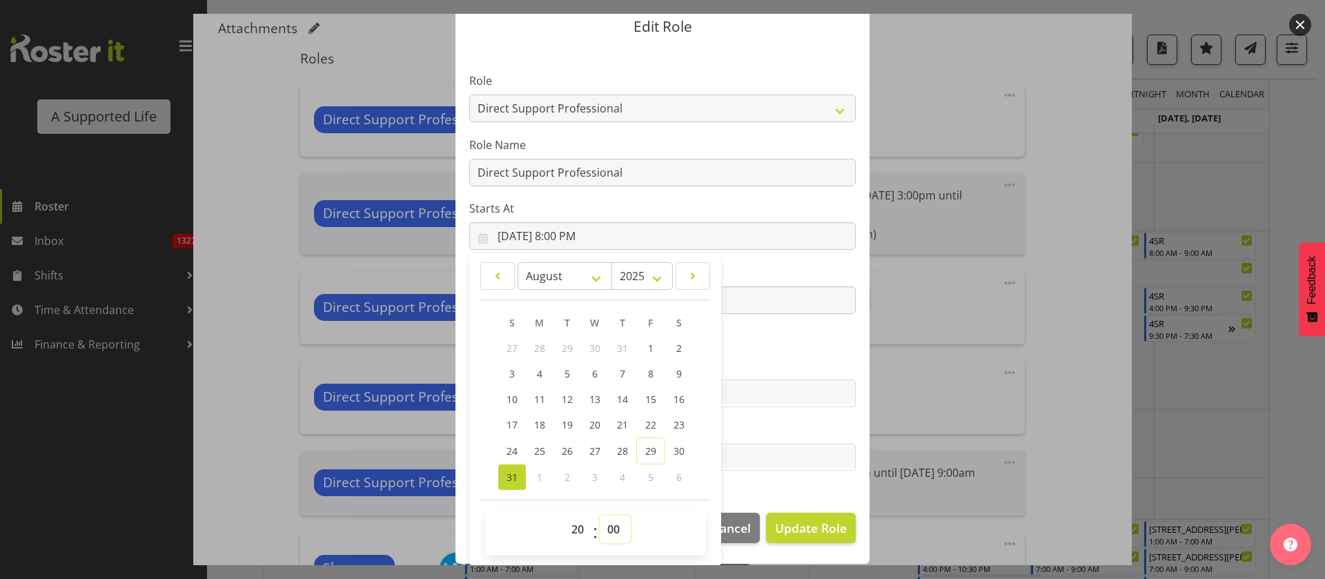
click at [604, 529] on select "00 01 02 03 04 05 06 07 08 09 10 11 12 13 14 15 16 17 18 19 20 21 22 23 24 25 2…" at bounding box center [615, 530] width 31 height 28
select select "30"
click at [600, 516] on select "00 01 02 03 04 05 06 07 08 09 10 11 12 13 14 15 16 17 18 19 20 21 22 23 24 25 2…" at bounding box center [615, 530] width 31 height 28
type input "[DATE] 8:30 PM"
click at [817, 521] on span "Update Role" at bounding box center [811, 528] width 72 height 18
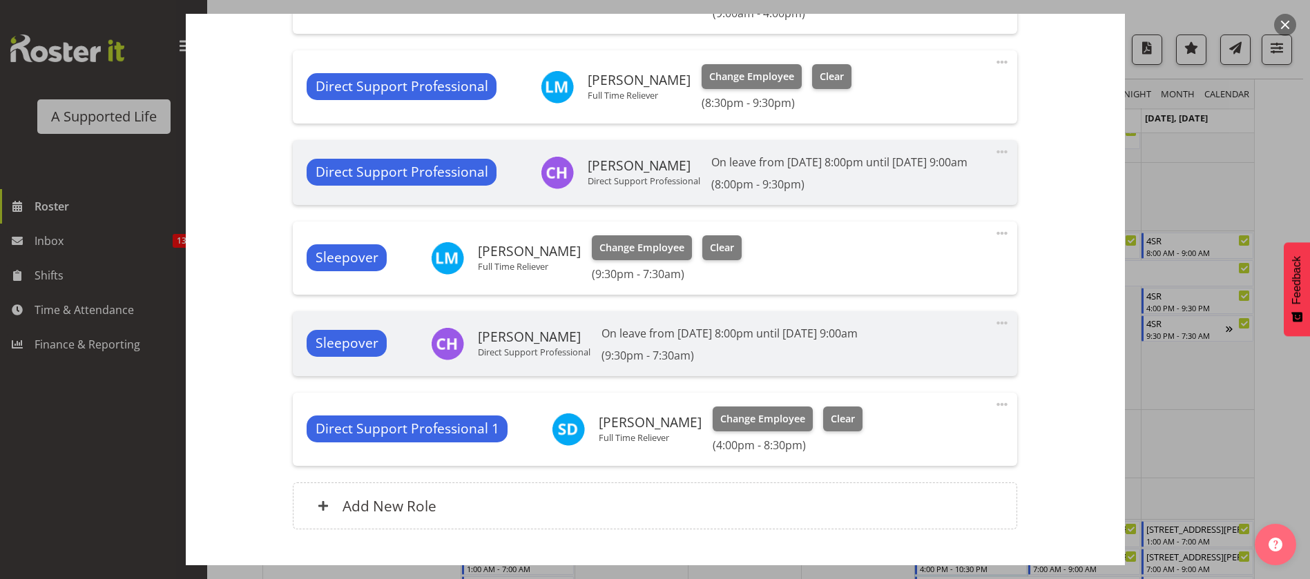
scroll to position [779, 0]
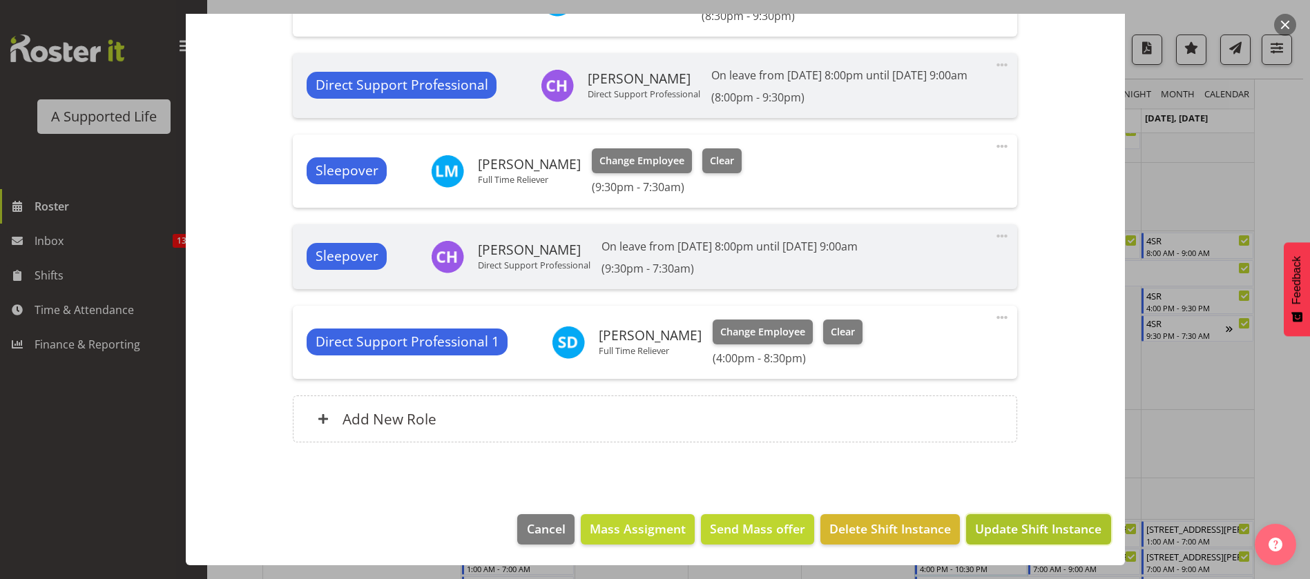
click at [1022, 529] on span "Update Shift Instance" at bounding box center [1038, 529] width 126 height 18
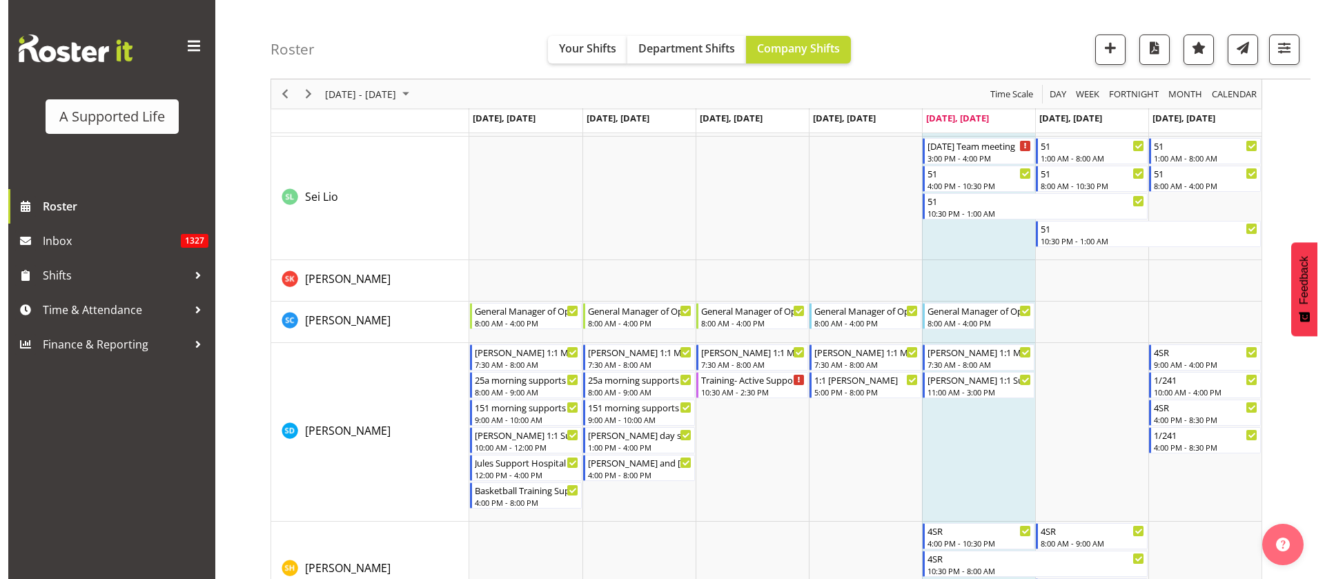
scroll to position [7559, 0]
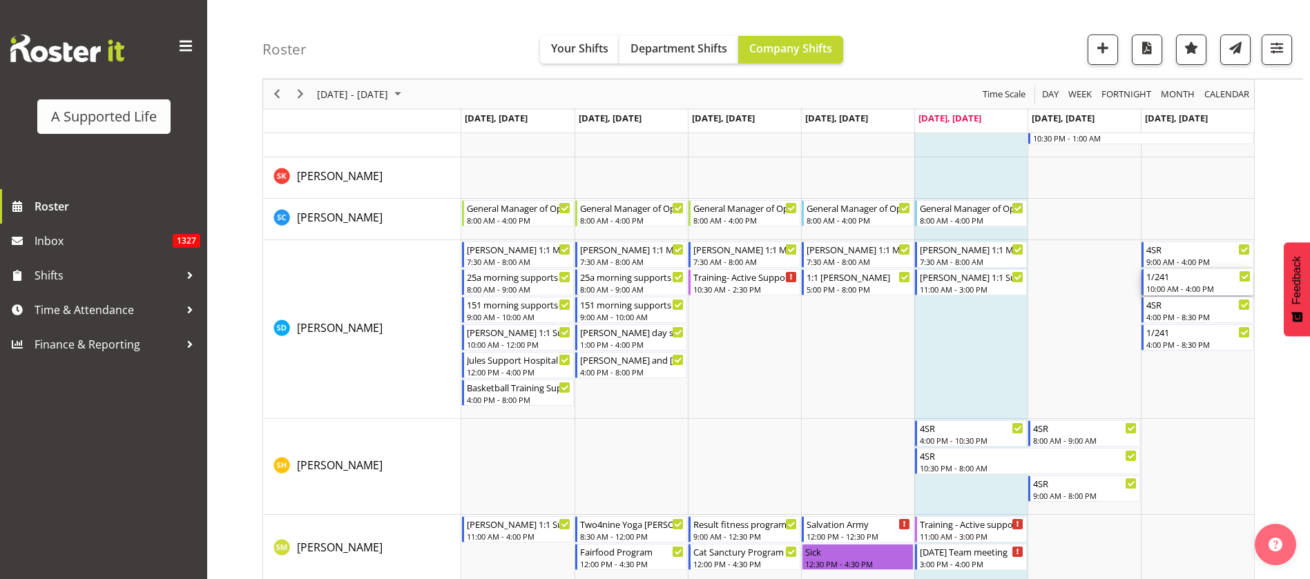
click at [1194, 286] on div "10:00 AM - 4:00 PM" at bounding box center [1198, 288] width 104 height 11
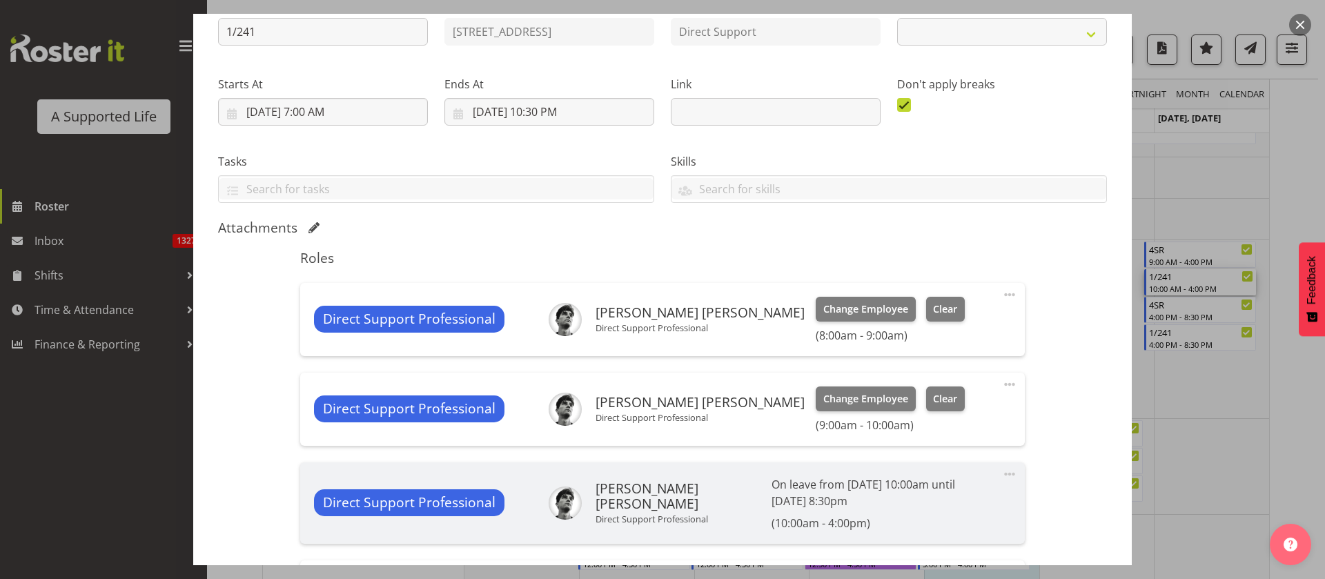
scroll to position [311, 0]
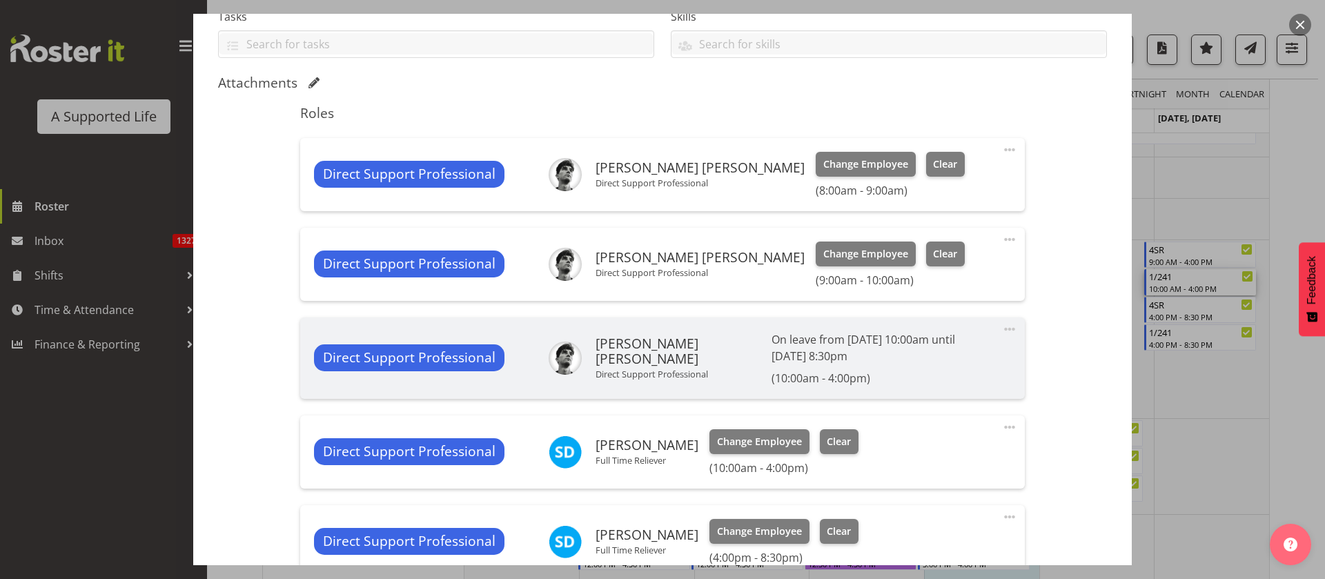
select select "4112"
click at [760, 450] on button "Change Employee" at bounding box center [760, 441] width 100 height 25
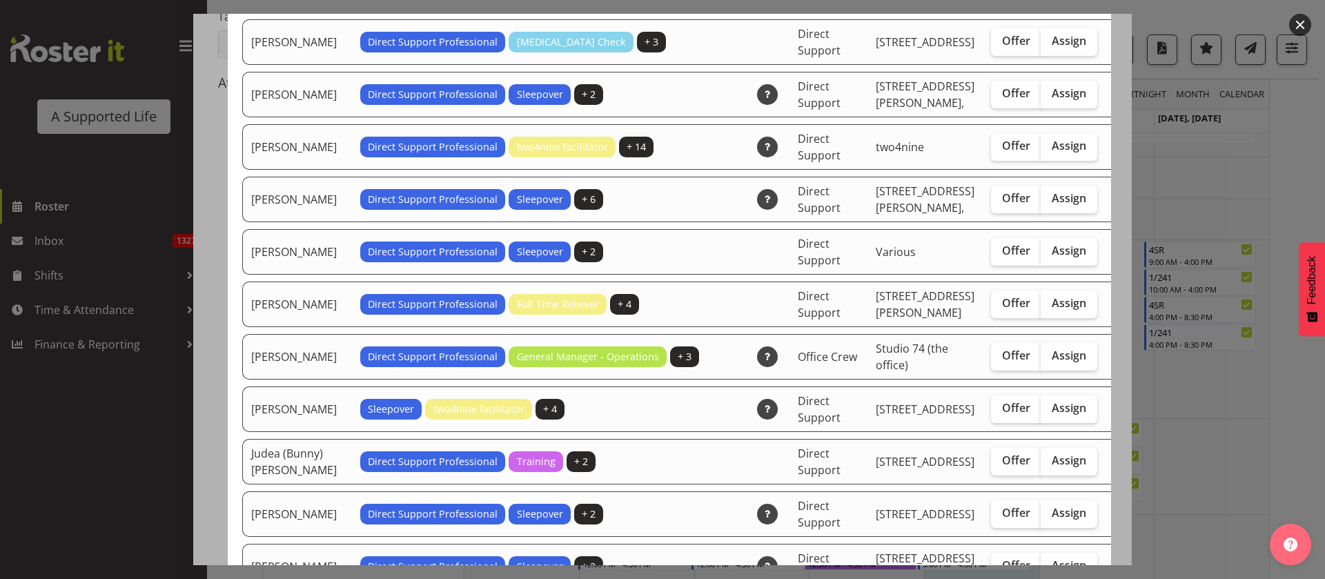
scroll to position [1864, 0]
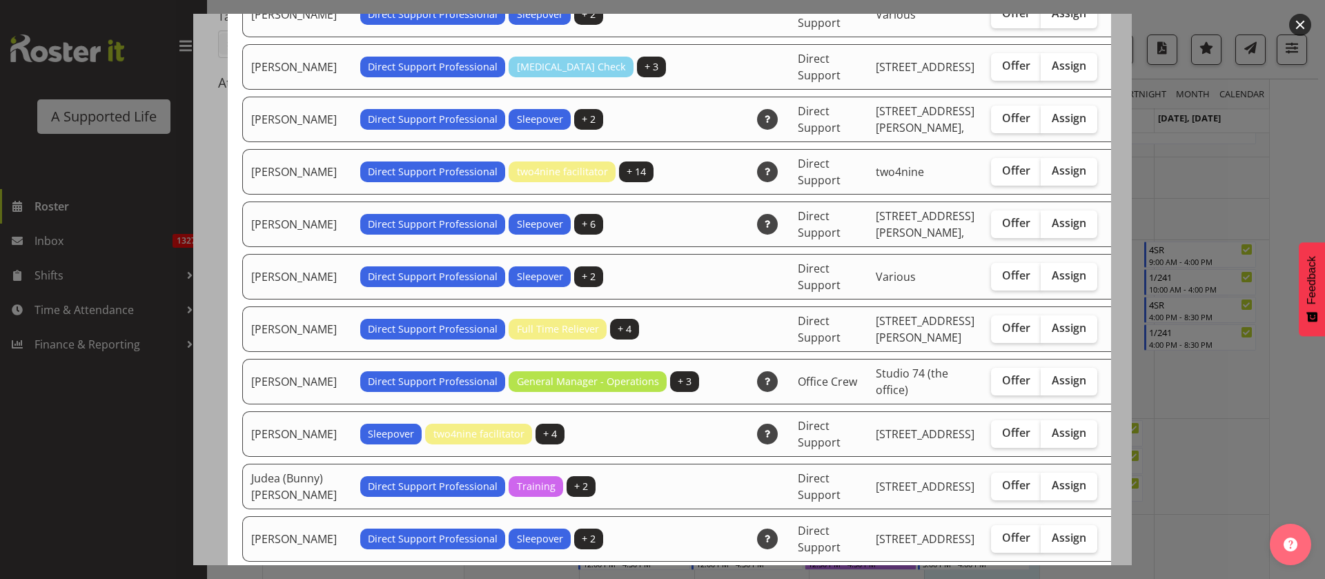
drag, startPoint x: 1018, startPoint y: 367, endPoint x: 1035, endPoint y: 344, distance: 28.6
click at [1052, 282] on span "Assign" at bounding box center [1069, 276] width 35 height 14
click at [1041, 280] on input "Assign" at bounding box center [1045, 275] width 9 height 9
checkbox input "true"
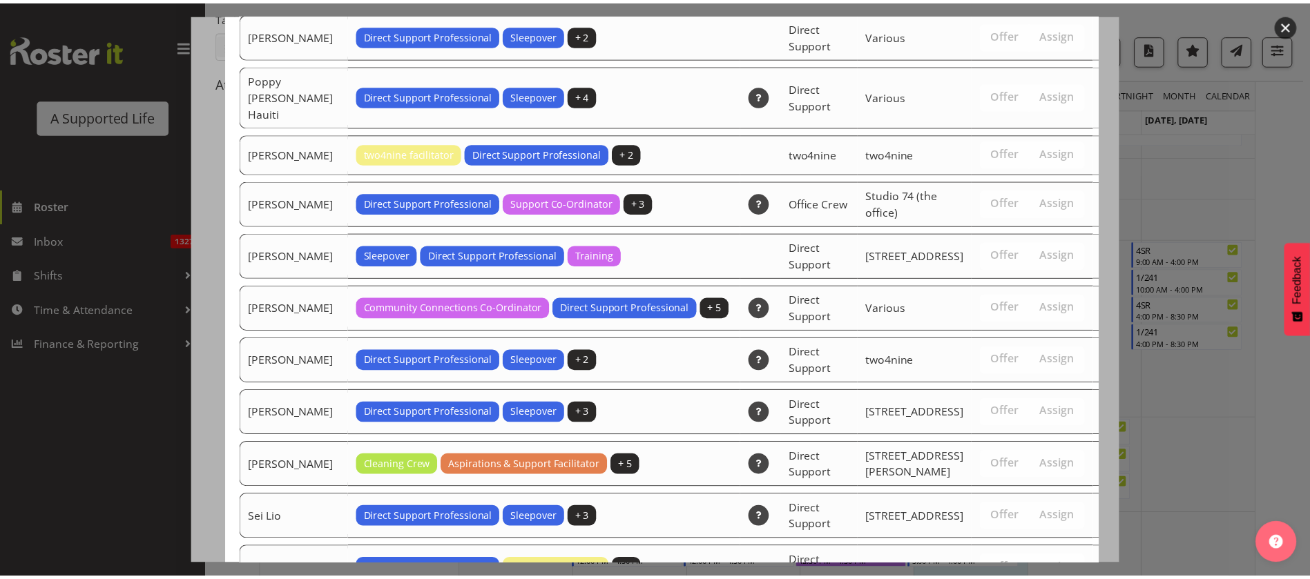
scroll to position [4553, 0]
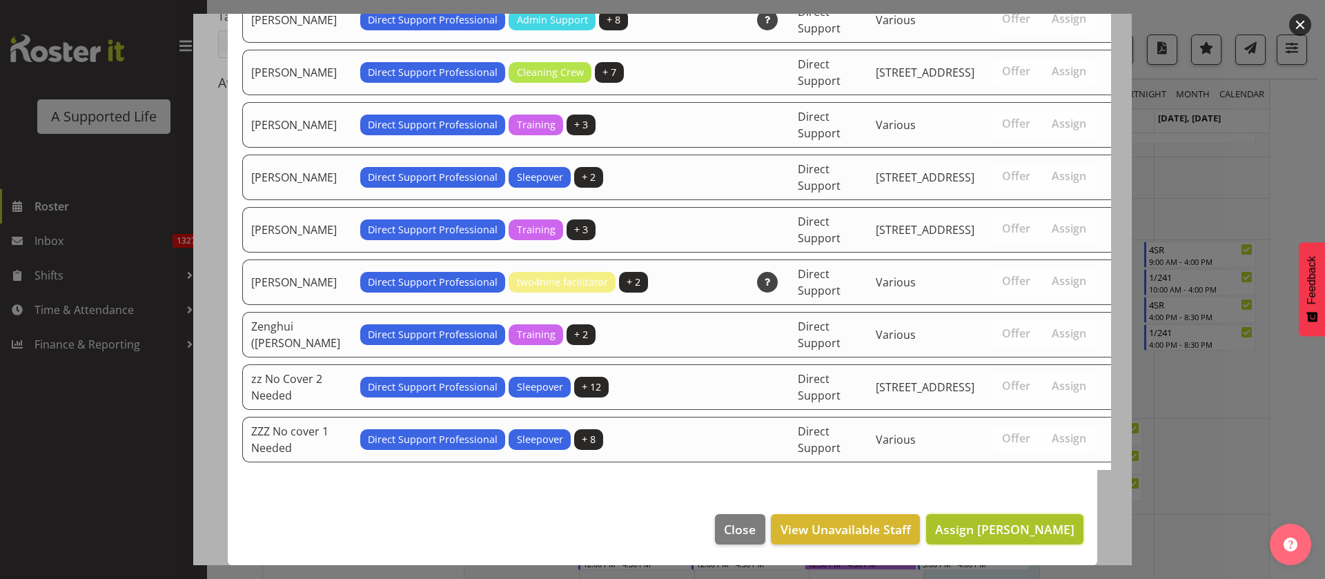
click at [1004, 527] on span "Assign [PERSON_NAME]" at bounding box center [1004, 529] width 139 height 17
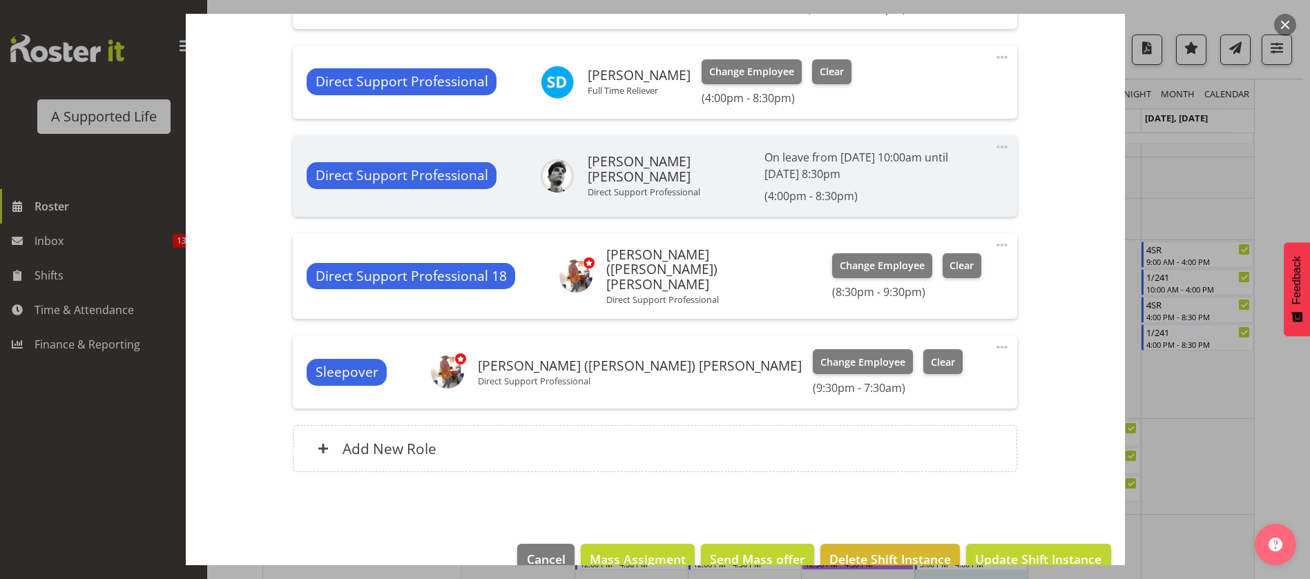
scroll to position [788, 0]
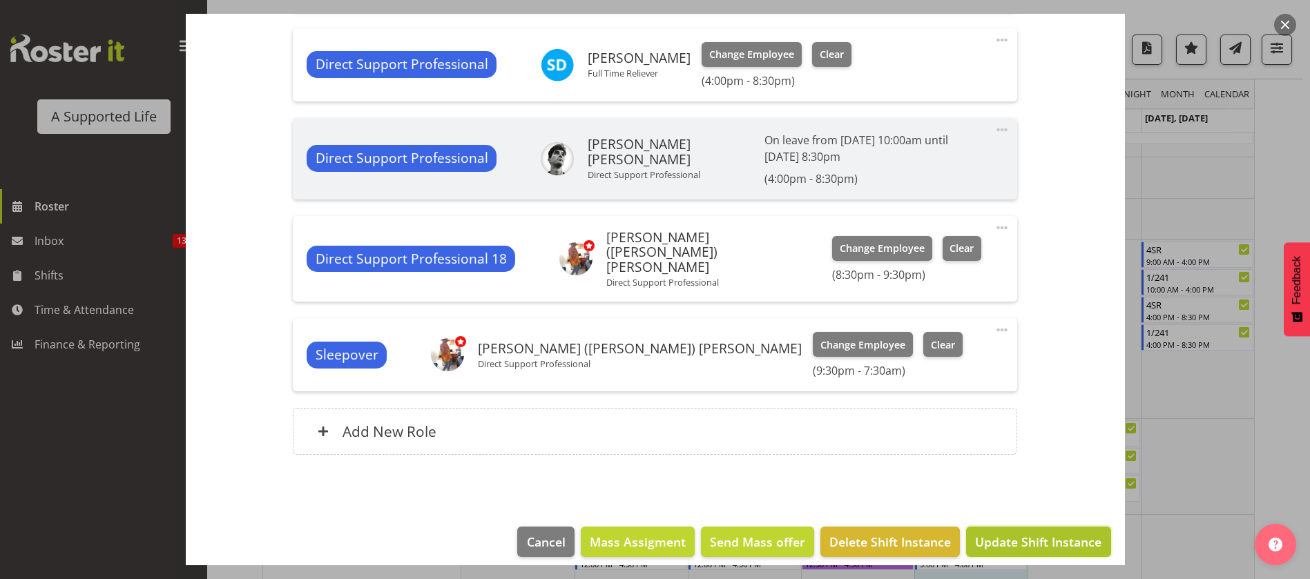
click at [1004, 533] on span "Update Shift Instance" at bounding box center [1038, 542] width 126 height 18
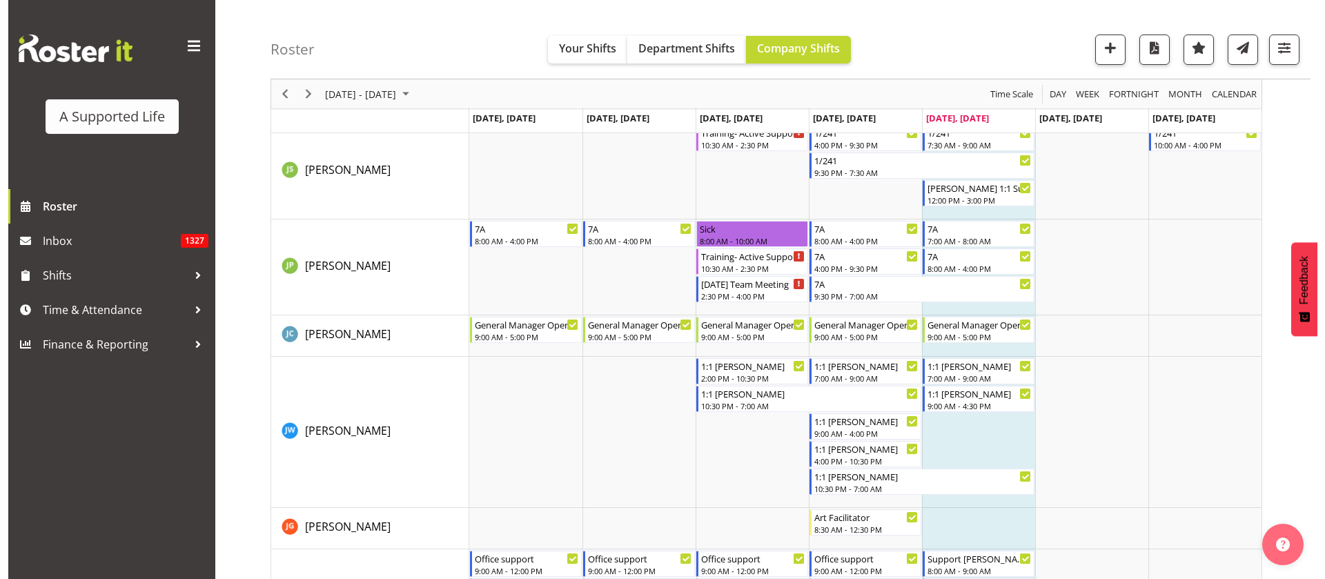
scroll to position [4349, 0]
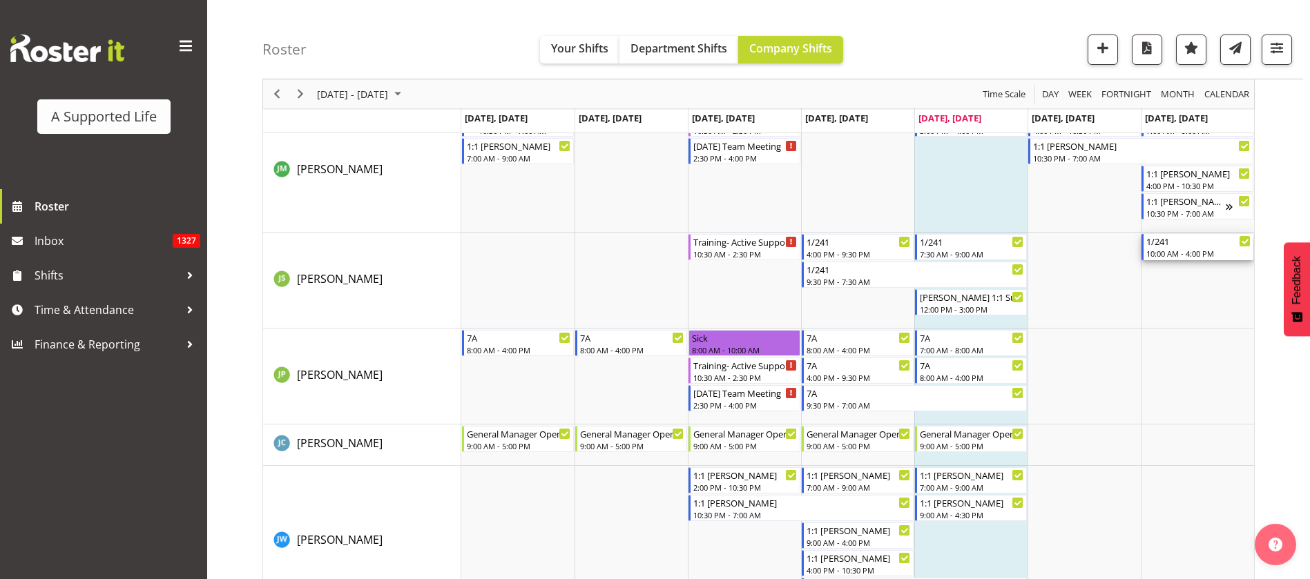
click at [1169, 244] on div "1/241" at bounding box center [1198, 241] width 104 height 14
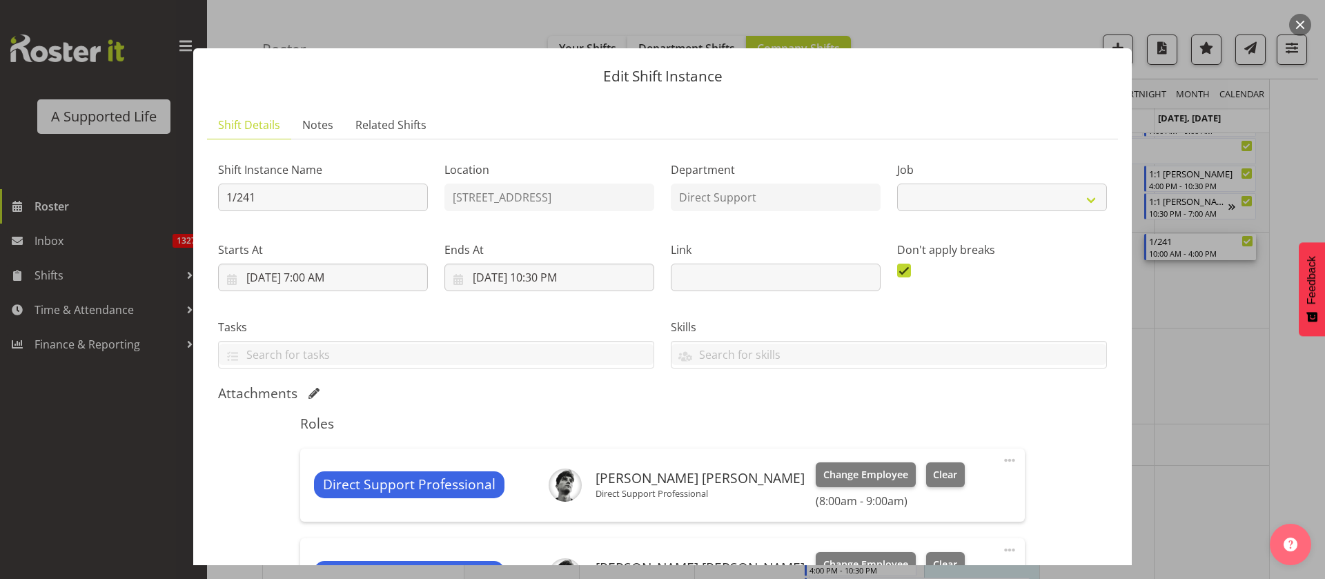
select select "4112"
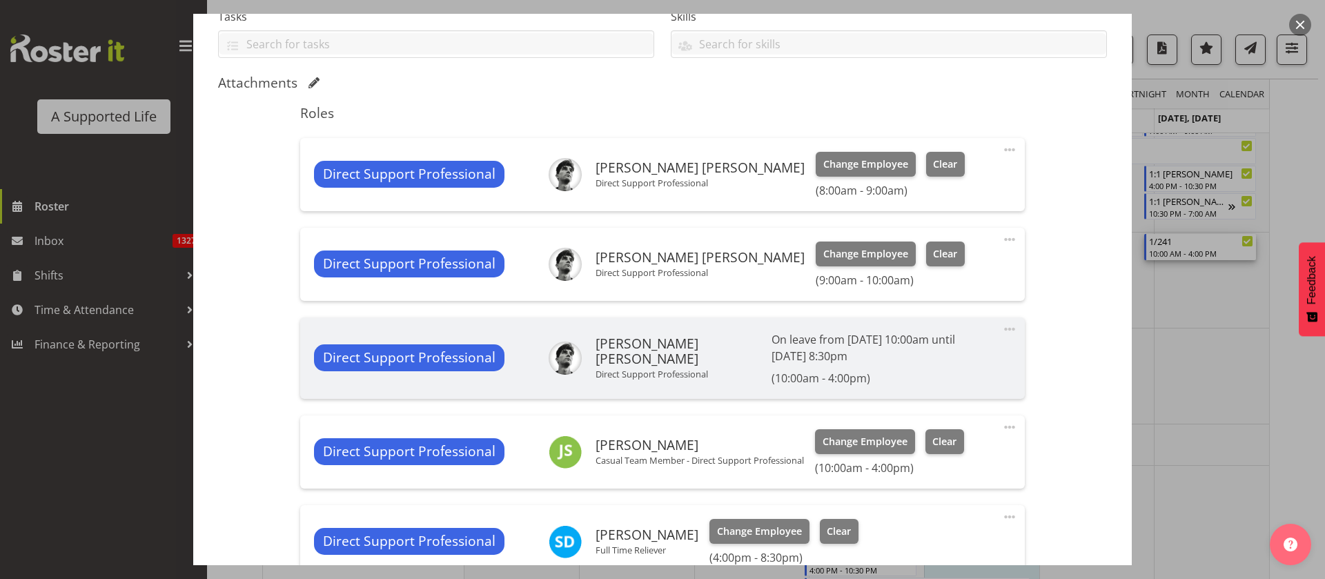
scroll to position [518, 0]
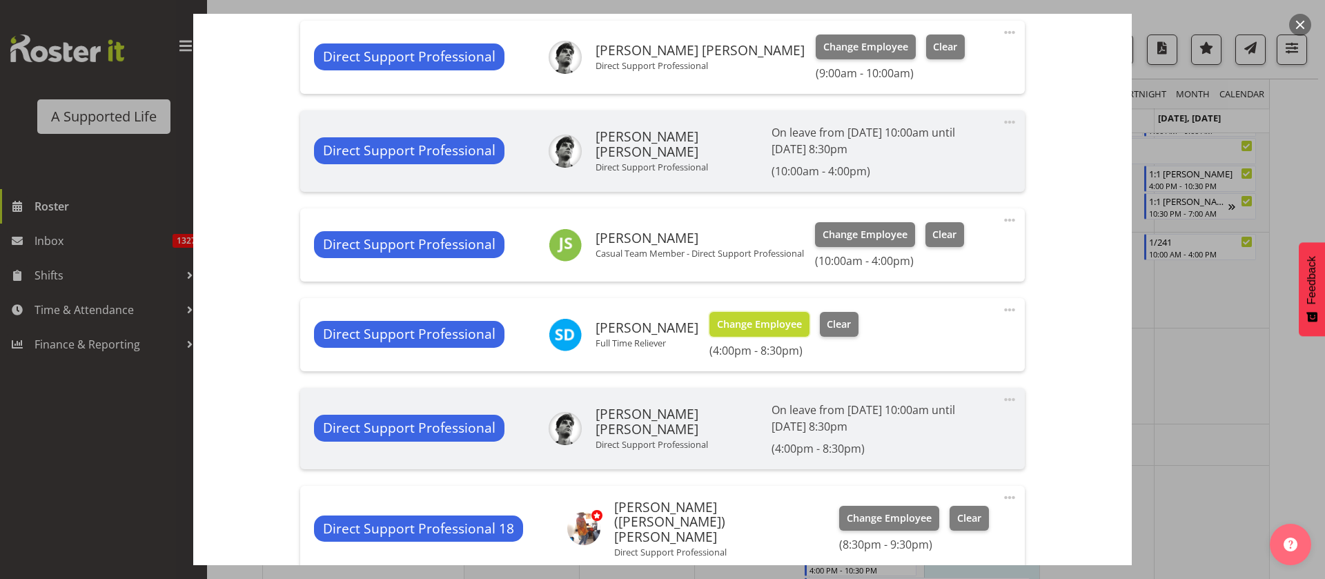
click at [738, 331] on span "Change Employee" at bounding box center [759, 324] width 85 height 15
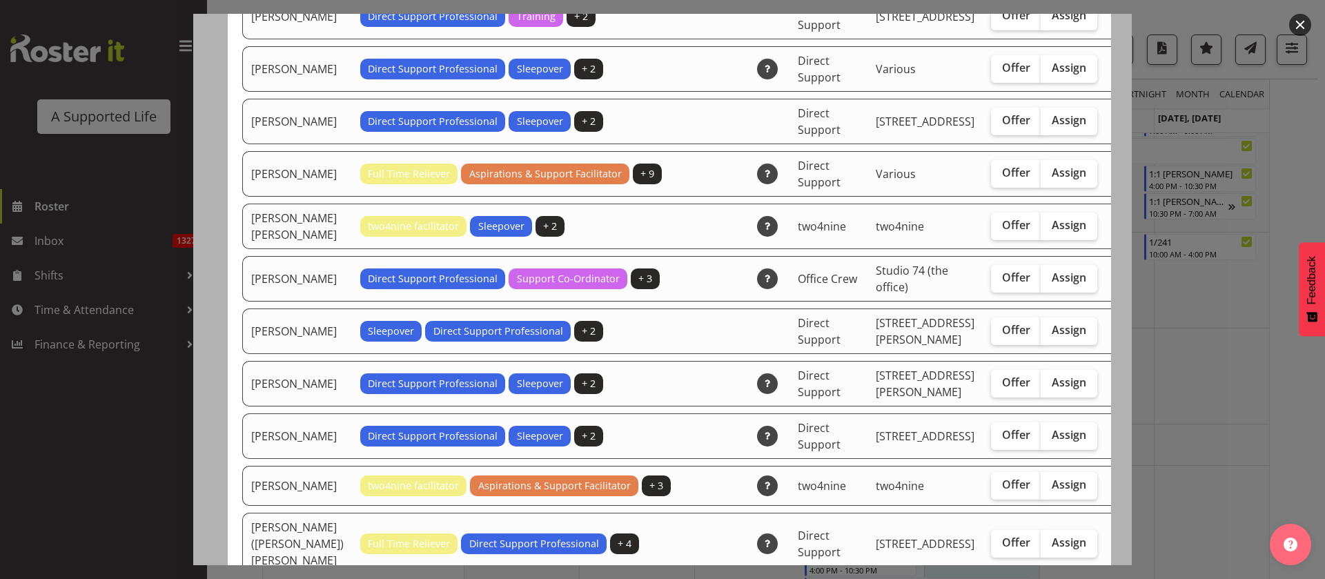
scroll to position [2589, 0]
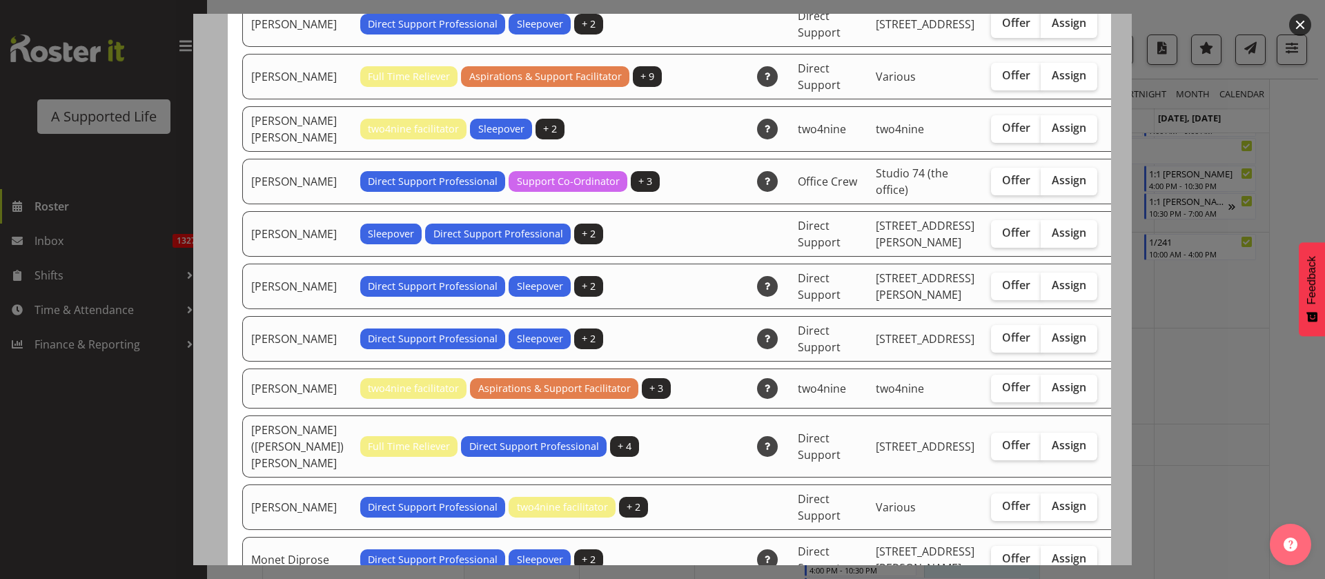
drag, startPoint x: 1018, startPoint y: 224, endPoint x: 1057, endPoint y: 273, distance: 62.9
click at [1052, 82] on span "Assign" at bounding box center [1069, 75] width 35 height 14
click at [1041, 80] on input "Assign" at bounding box center [1045, 75] width 9 height 9
checkbox input "true"
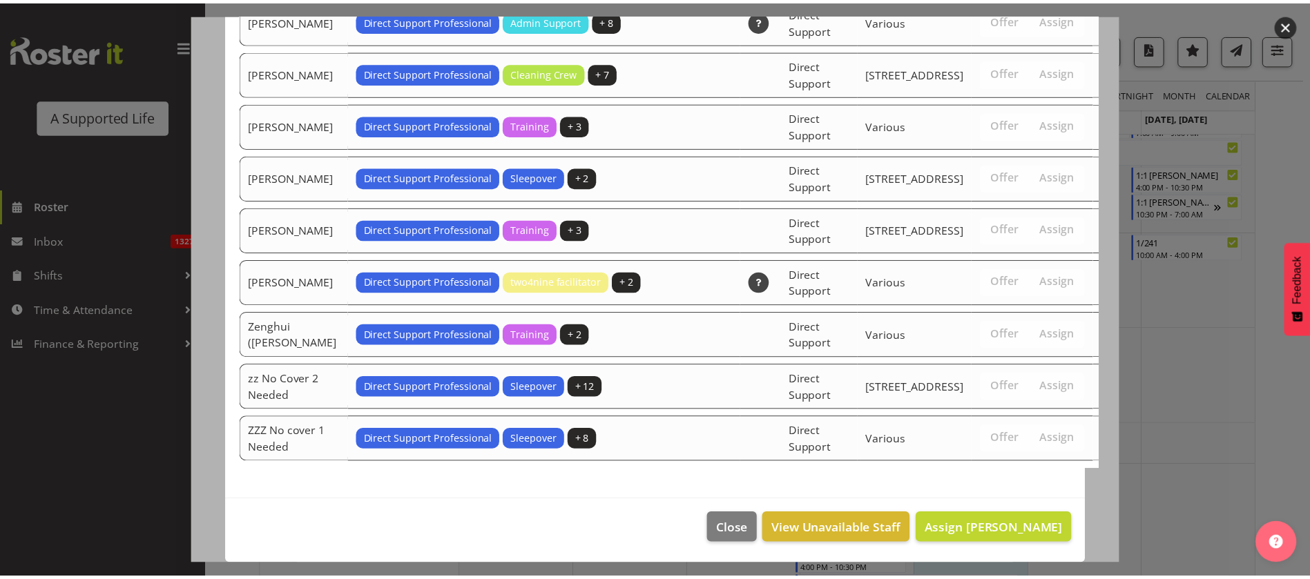
scroll to position [4553, 0]
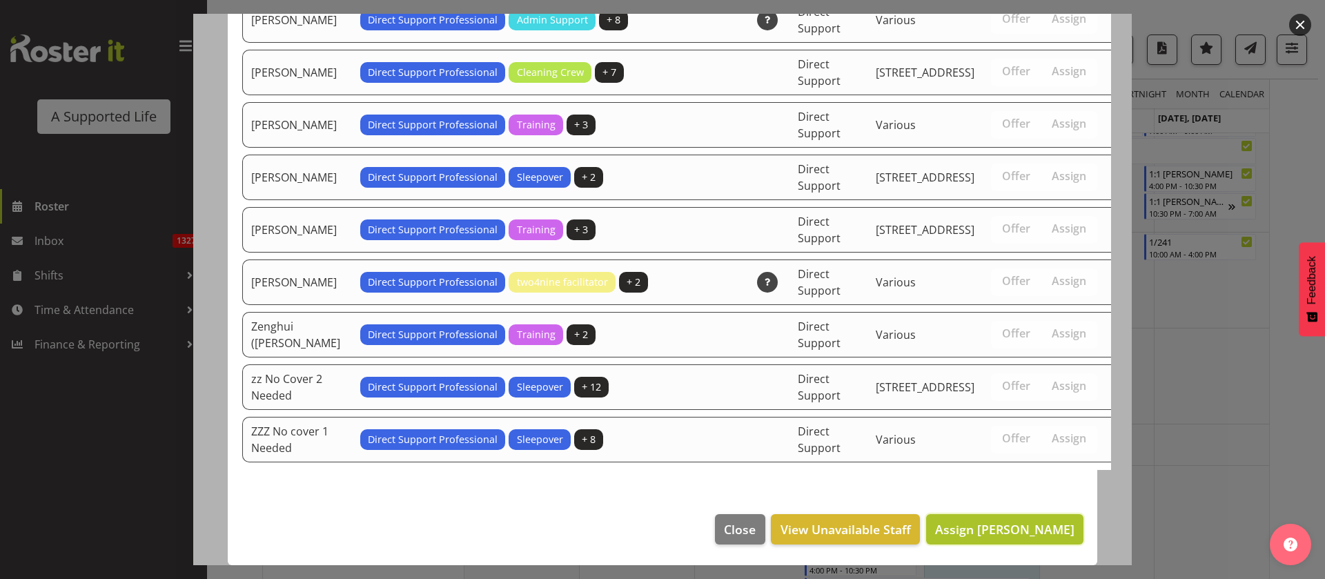
click at [1035, 536] on span "Assign [PERSON_NAME]" at bounding box center [1004, 529] width 139 height 17
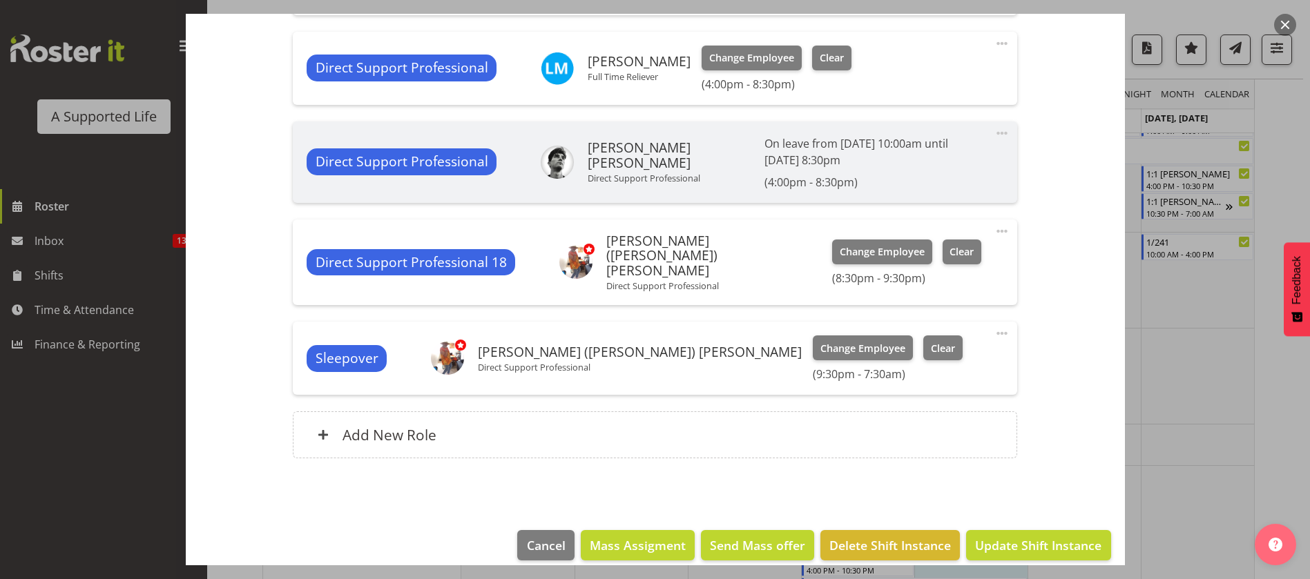
scroll to position [788, 0]
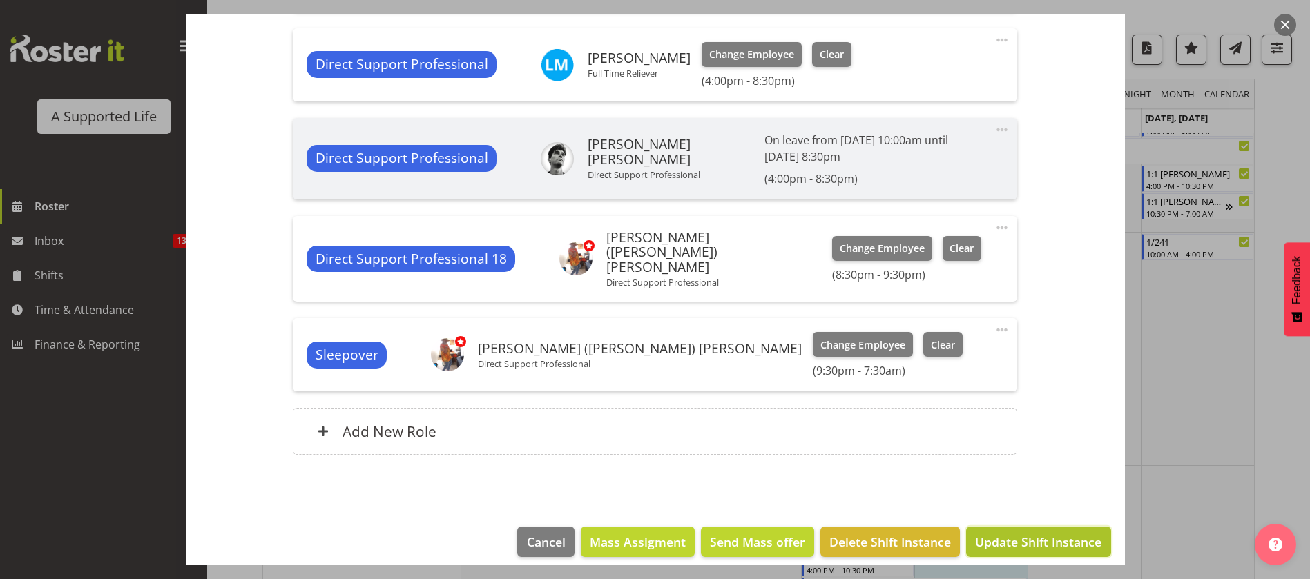
click at [1075, 533] on span "Update Shift Instance" at bounding box center [1038, 542] width 126 height 18
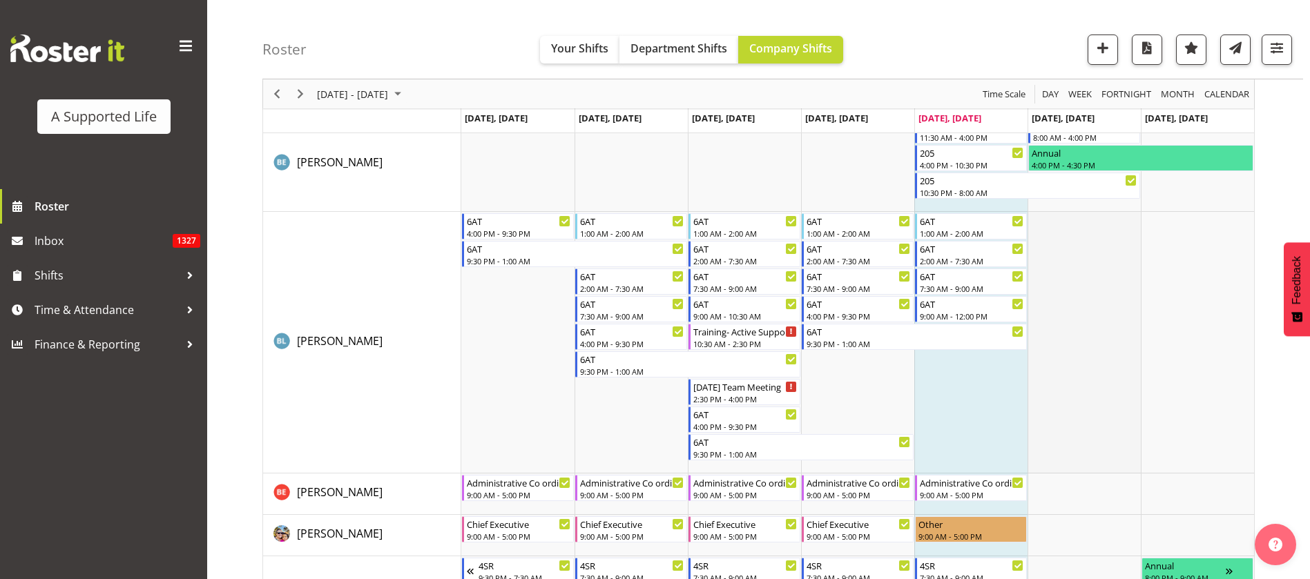
scroll to position [1346, 0]
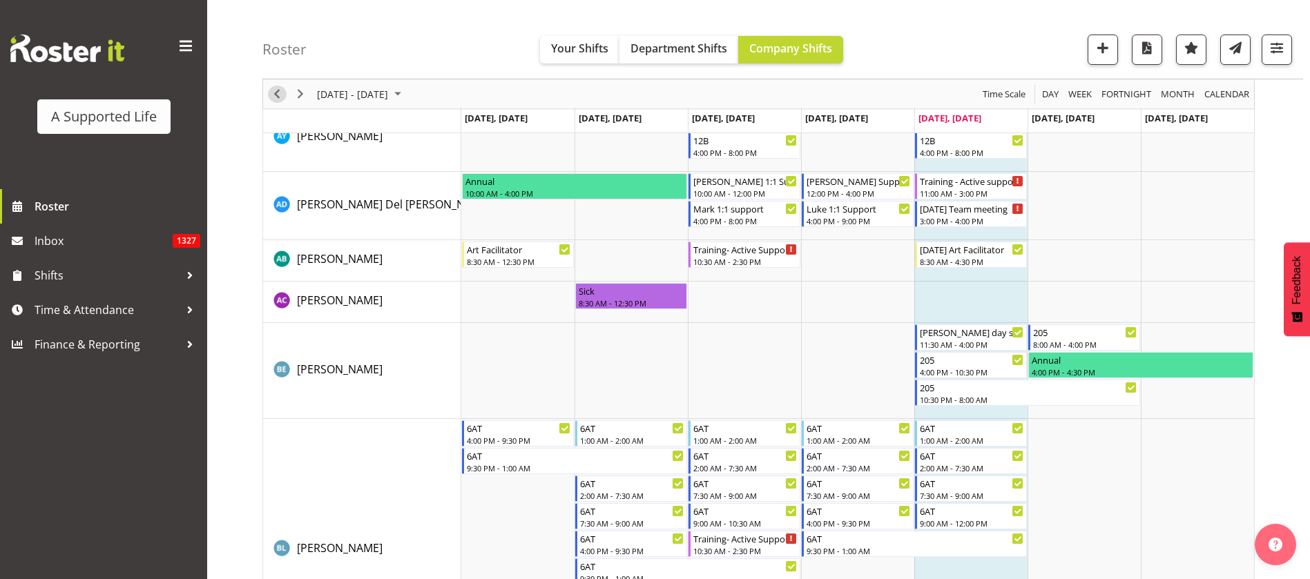
click at [276, 89] on span "Previous" at bounding box center [277, 94] width 17 height 17
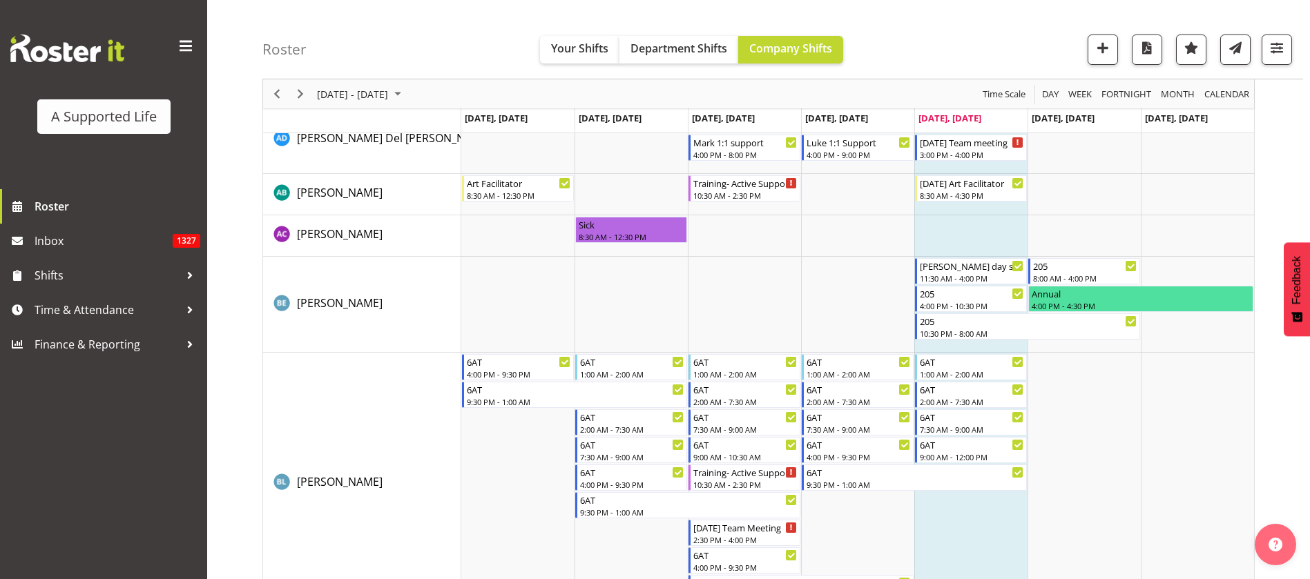
scroll to position [1528, 0]
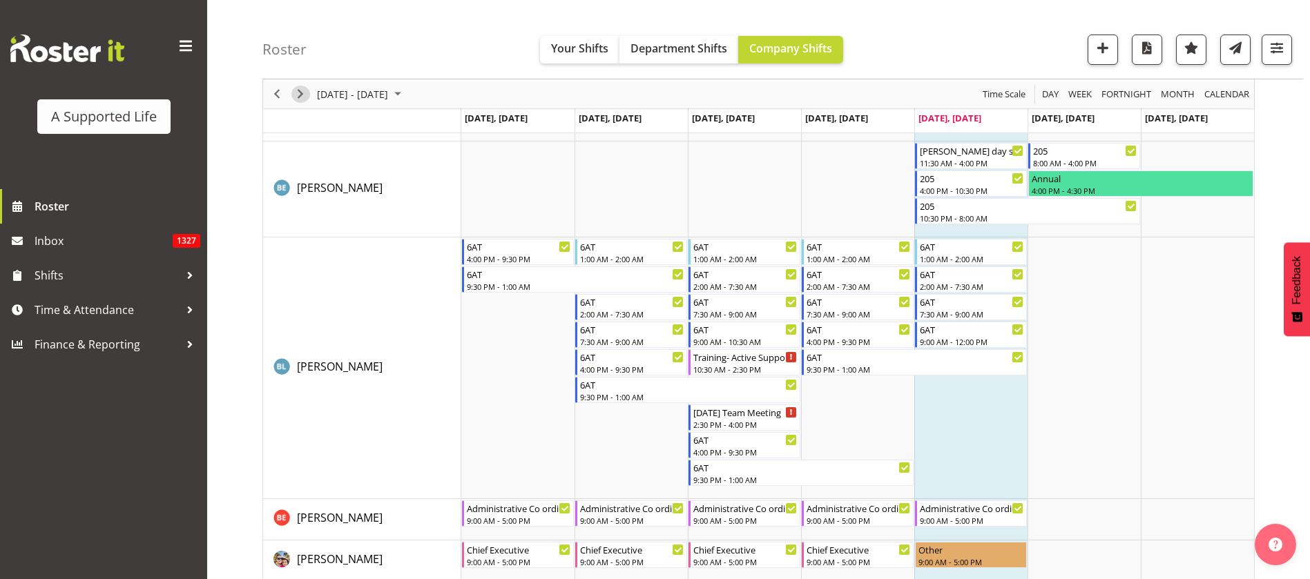
click at [300, 95] on span "Next" at bounding box center [300, 94] width 17 height 17
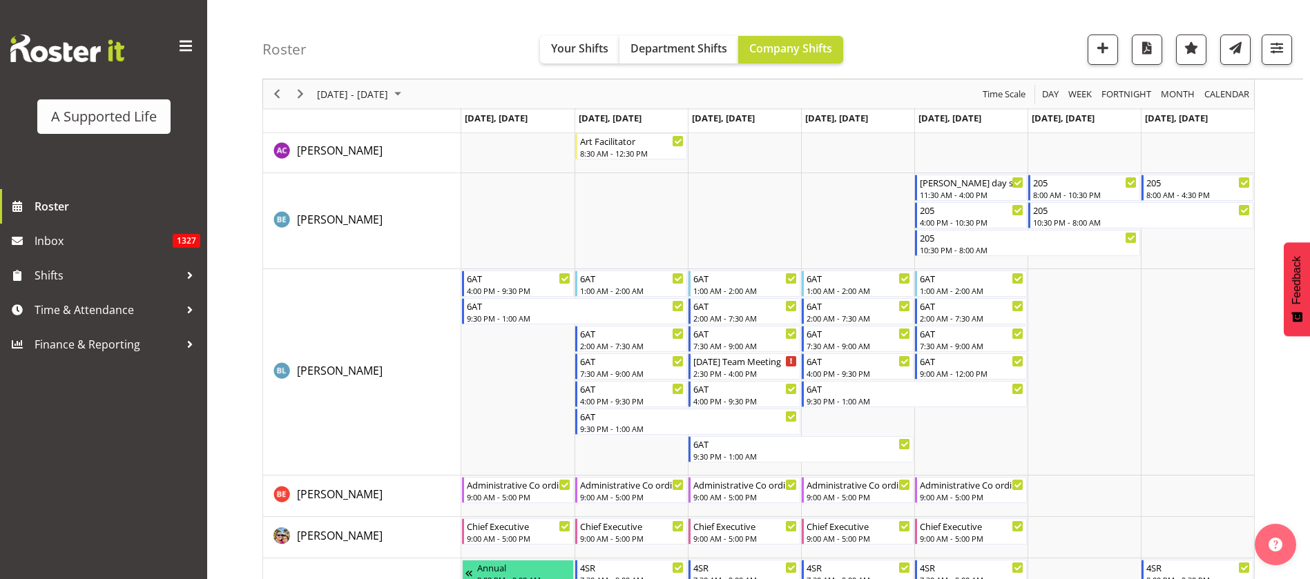
scroll to position [1321, 0]
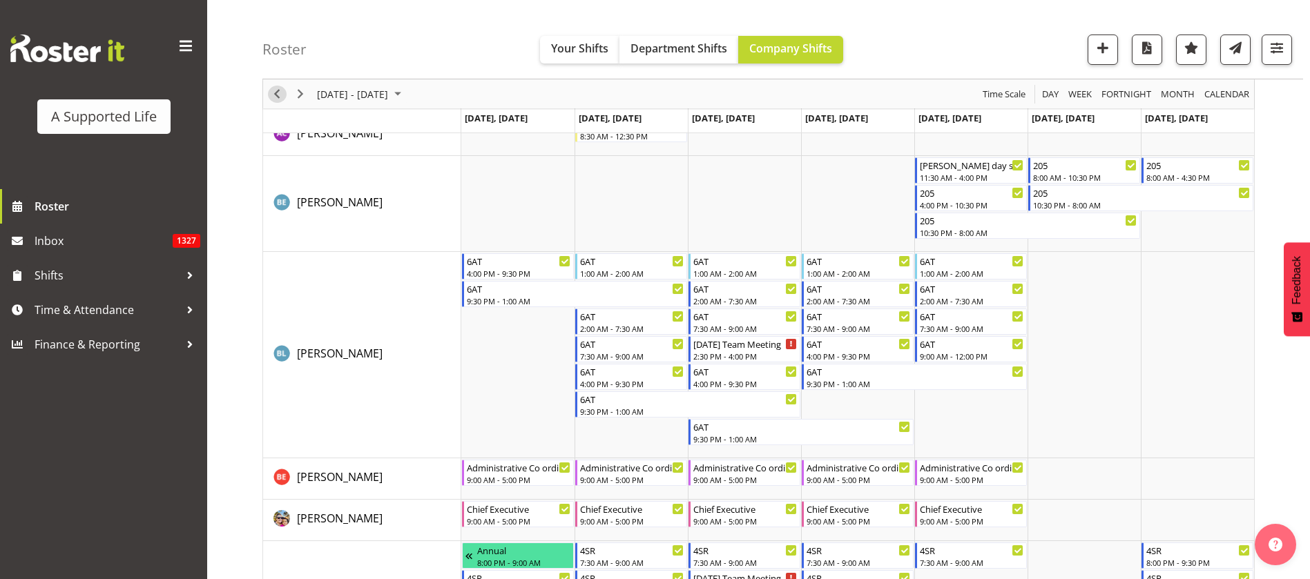
click at [278, 97] on span "Previous" at bounding box center [277, 94] width 17 height 17
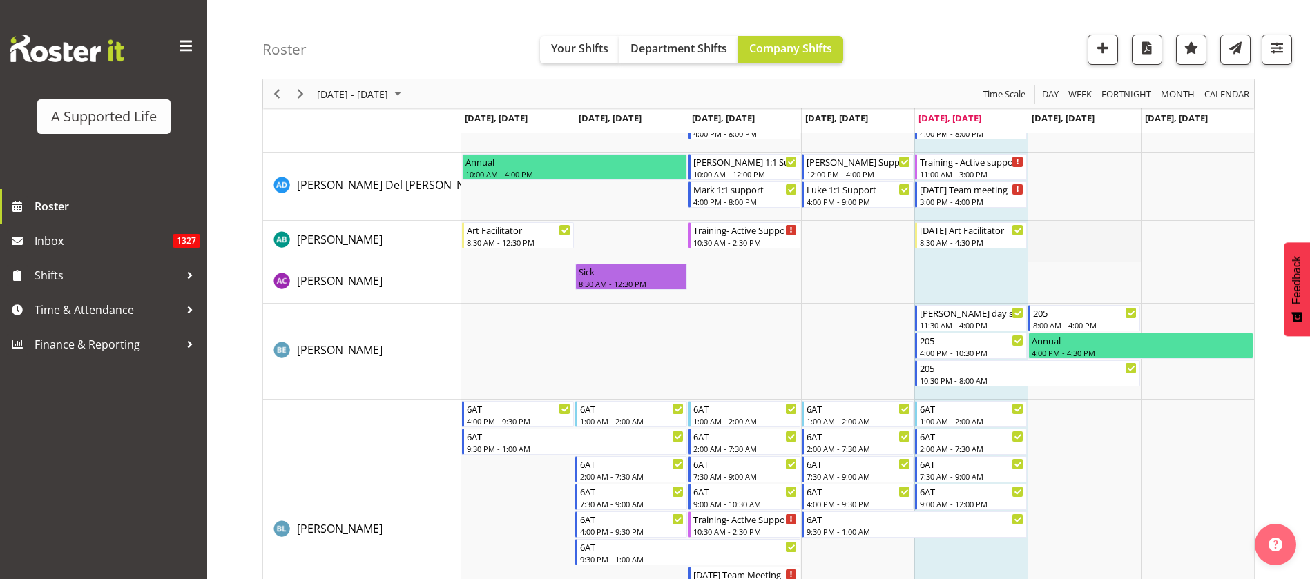
scroll to position [1243, 0]
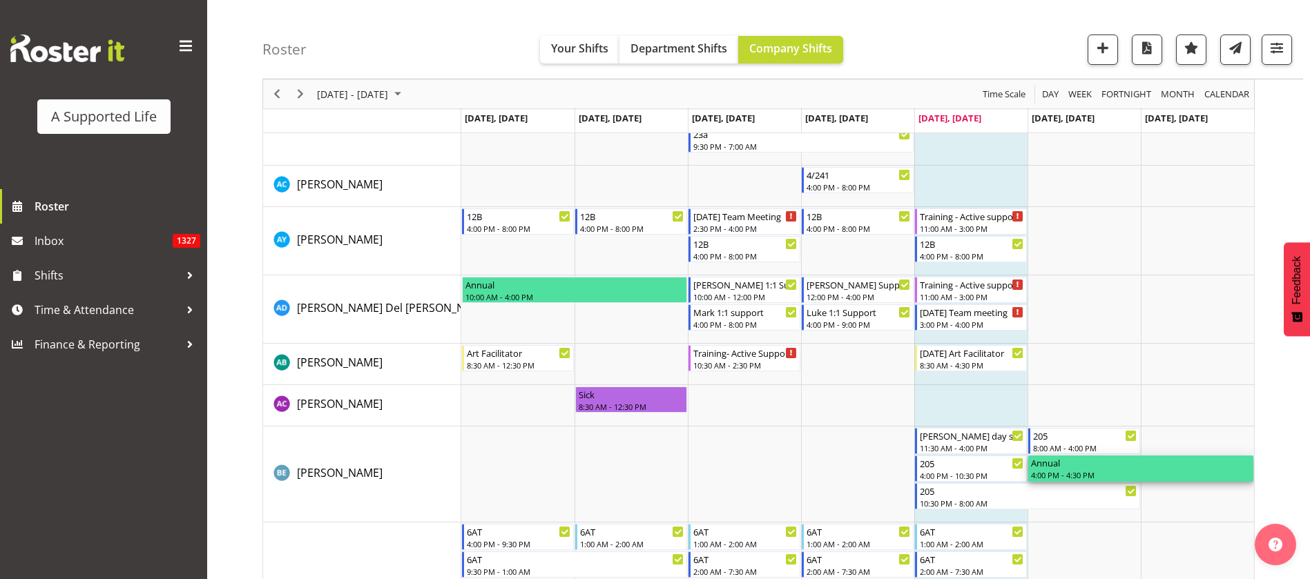
click at [1084, 478] on div "4:00 PM - 4:30 PM" at bounding box center [1141, 474] width 220 height 11
click at [1103, 472] on div "4:00 PM - 4:30 PM" at bounding box center [1141, 474] width 220 height 11
click at [1089, 470] on div "4:00 PM - 4:30 PM" at bounding box center [1141, 474] width 220 height 11
click at [103, 306] on span "Time & Attendance" at bounding box center [107, 310] width 145 height 21
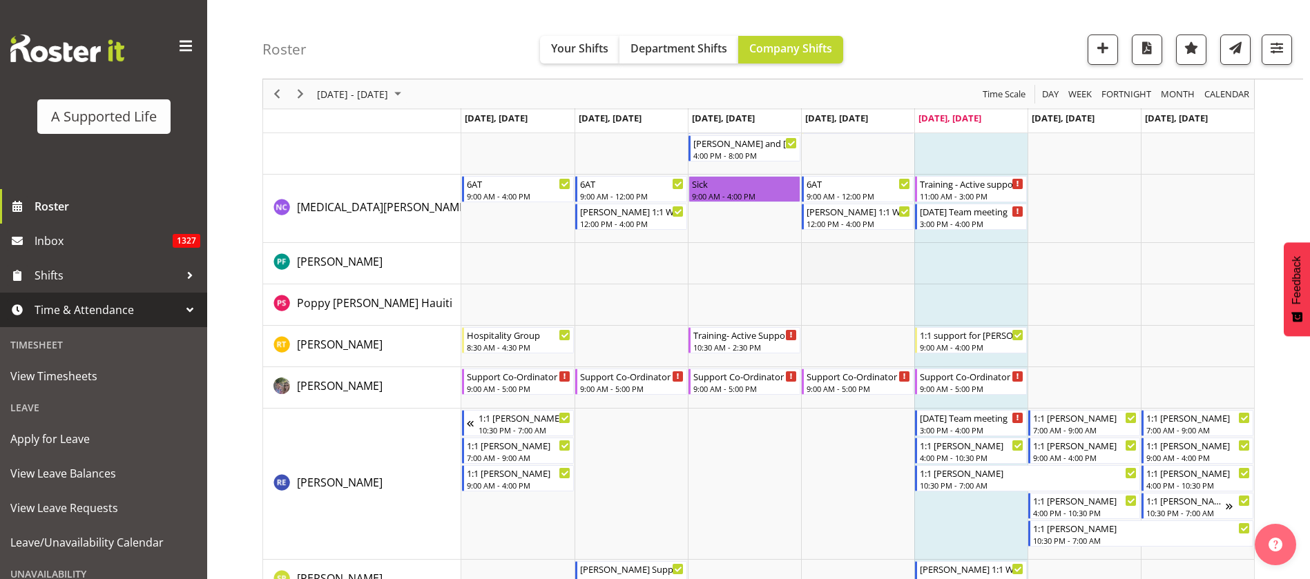
scroll to position [6496, 0]
